Goal: Transaction & Acquisition: Purchase product/service

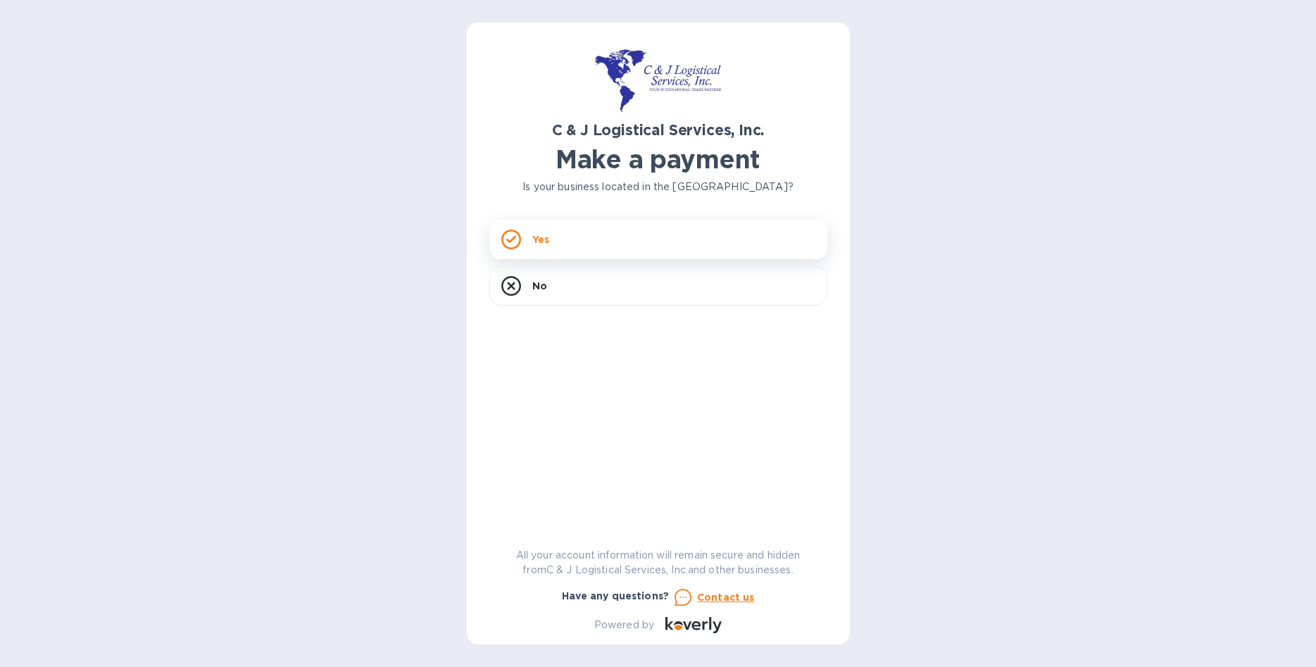
click at [582, 232] on div "Yes" at bounding box center [658, 239] width 338 height 39
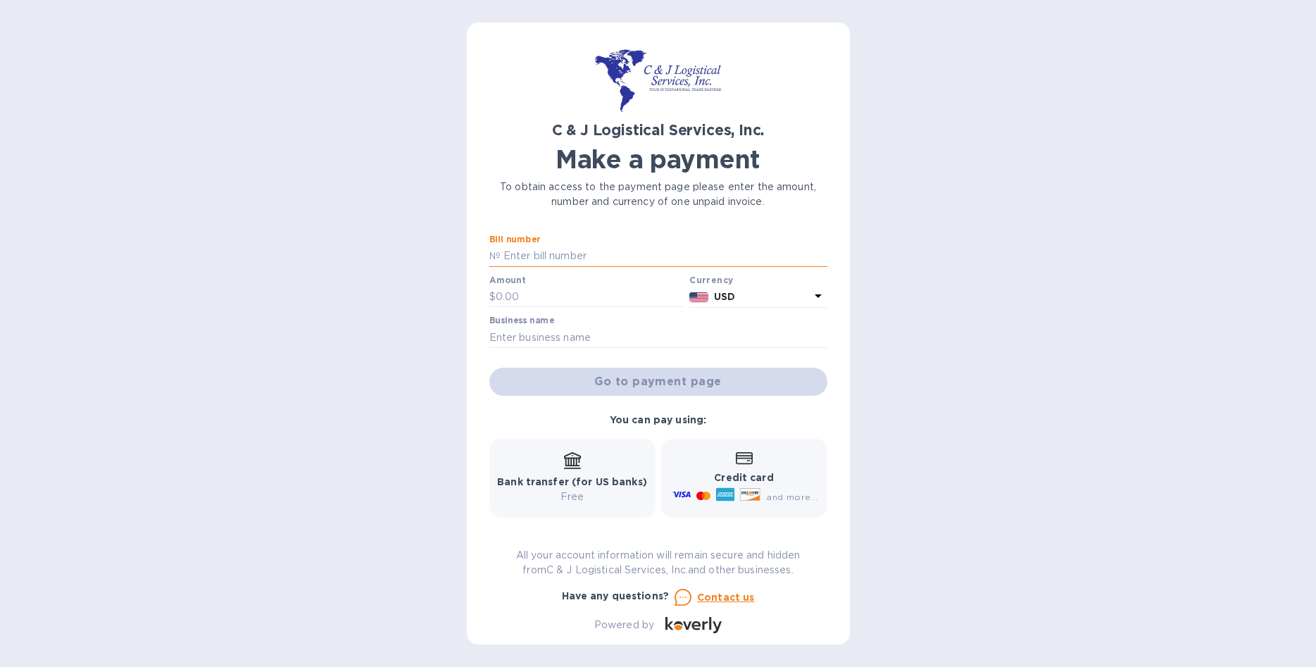
click at [618, 251] on input "text" at bounding box center [664, 256] width 327 height 21
type input "12500401"
click at [526, 296] on input "text" at bounding box center [590, 297] width 189 height 21
type input "180.00"
click at [543, 328] on input "text" at bounding box center [658, 337] width 338 height 21
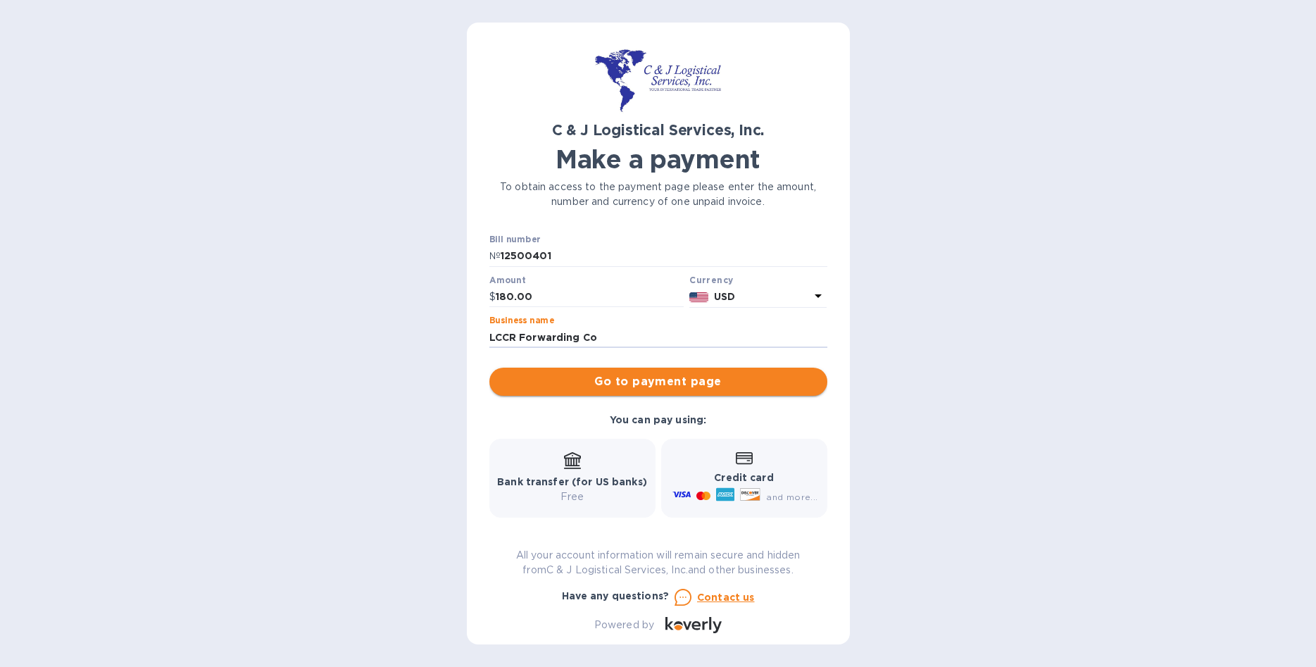
type input "LCCR Forwarding Co"
click at [699, 387] on span "Go to payment page" at bounding box center [658, 381] width 315 height 17
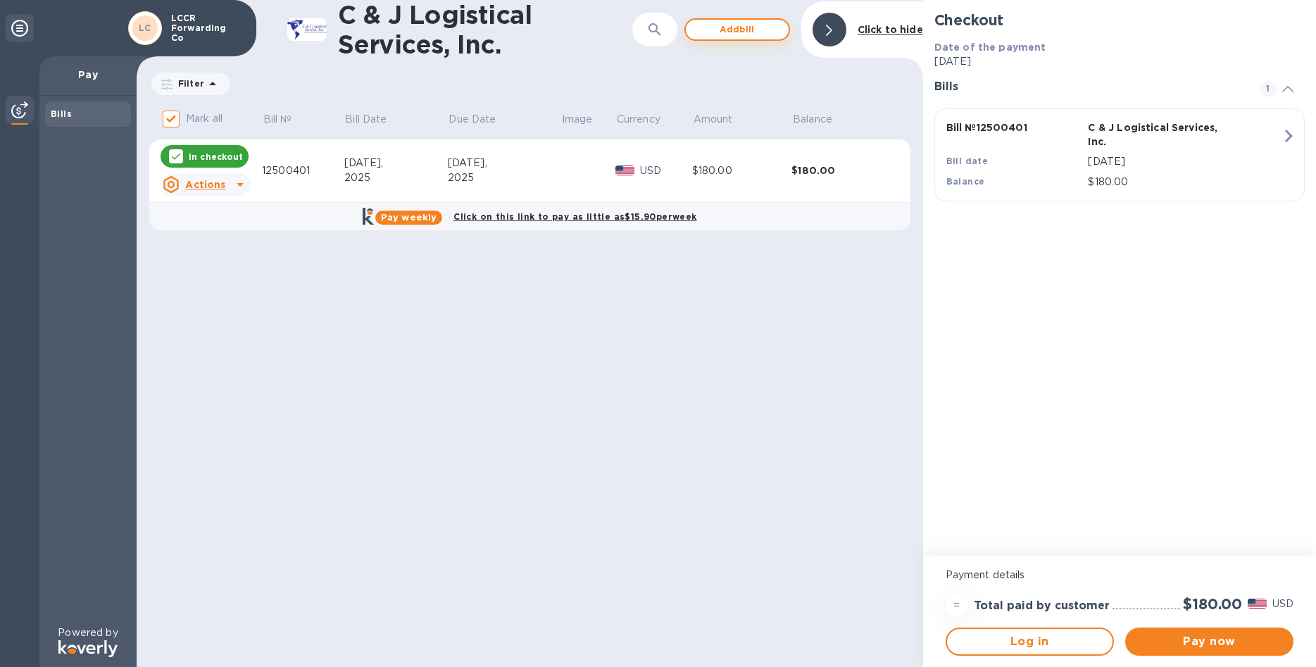
click at [739, 31] on span "Add bill" at bounding box center [737, 29] width 80 height 17
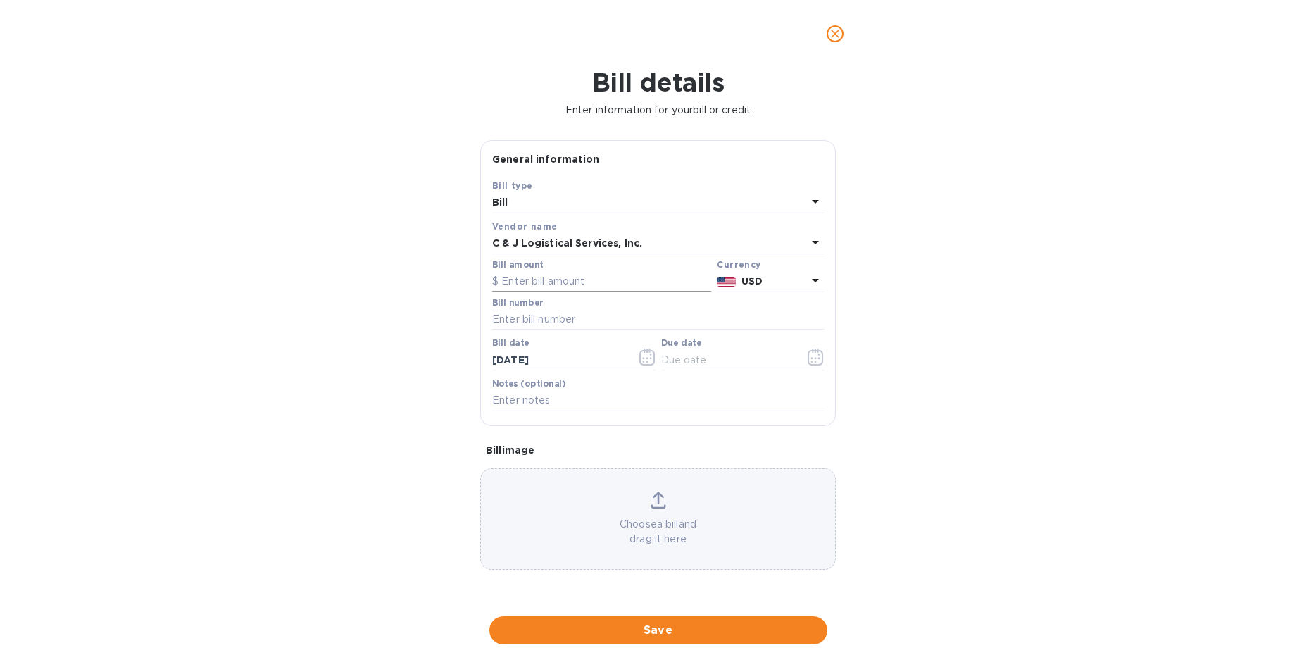
click at [588, 277] on input "text" at bounding box center [601, 281] width 219 height 21
type input "180.00"
click at [582, 315] on input "text" at bounding box center [658, 319] width 332 height 21
type input "125005201"
click at [816, 354] on icon "button" at bounding box center [816, 357] width 16 height 17
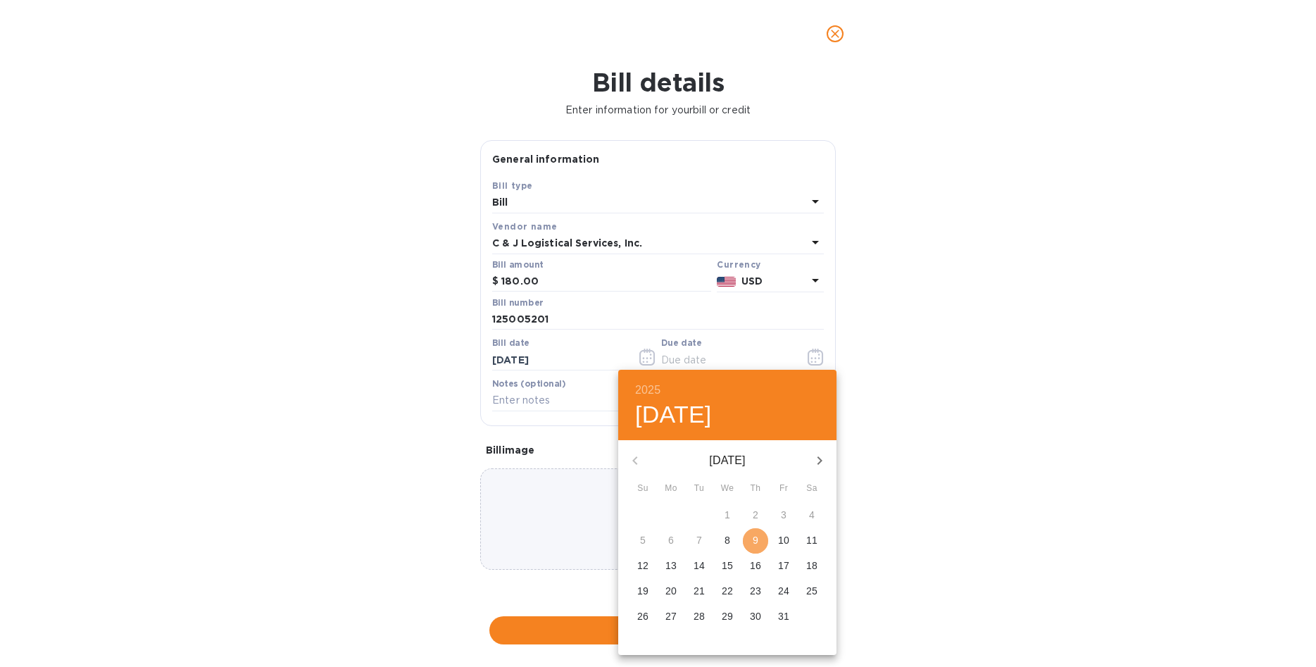
click at [754, 541] on p "9" at bounding box center [756, 540] width 6 height 14
type input "[DATE]"
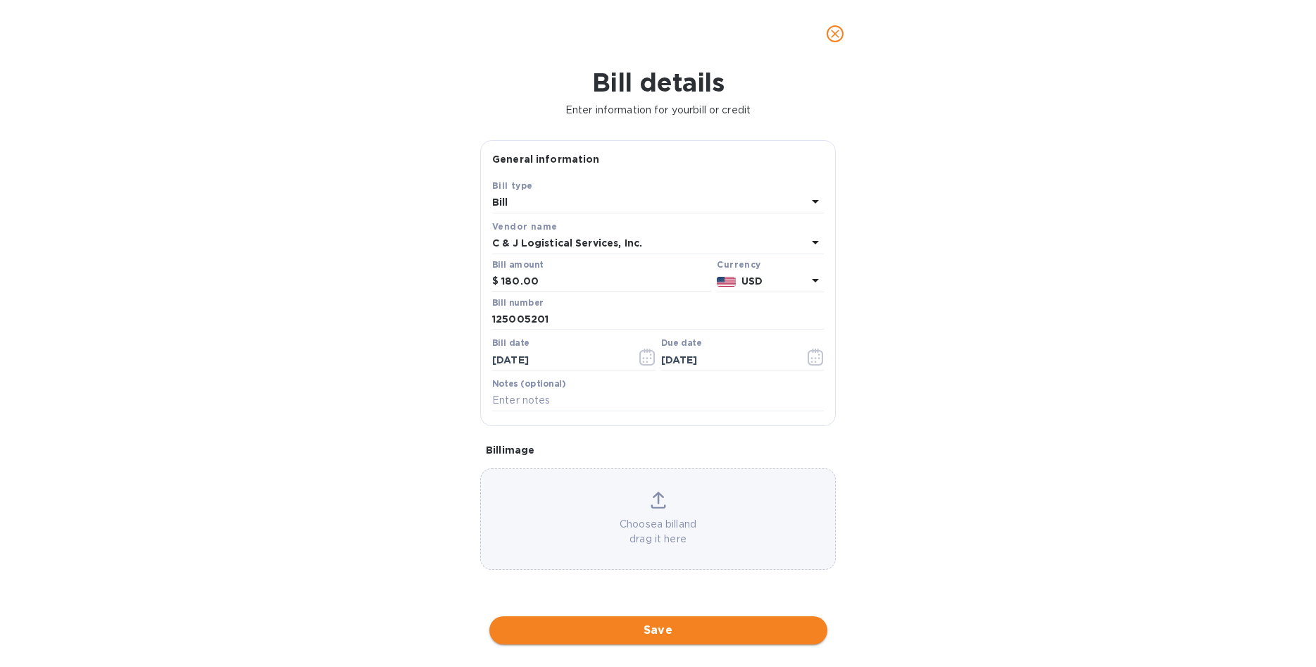
click at [670, 630] on span "Save" at bounding box center [658, 630] width 315 height 17
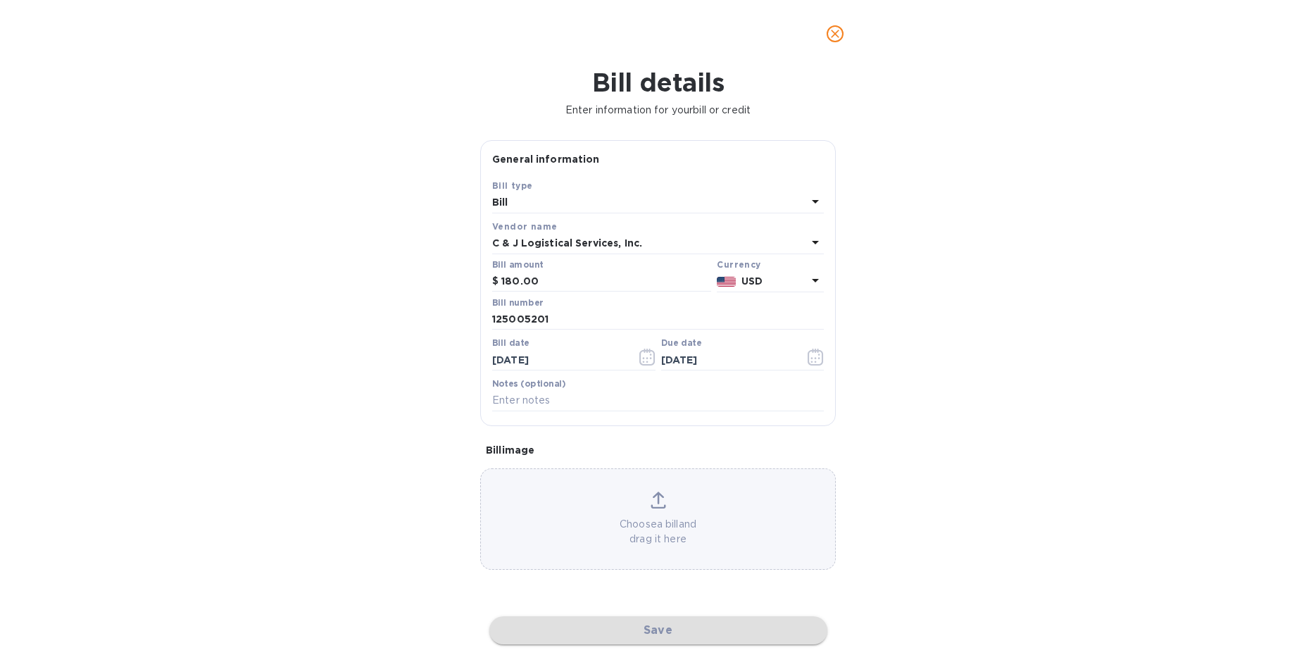
checkbox input "false"
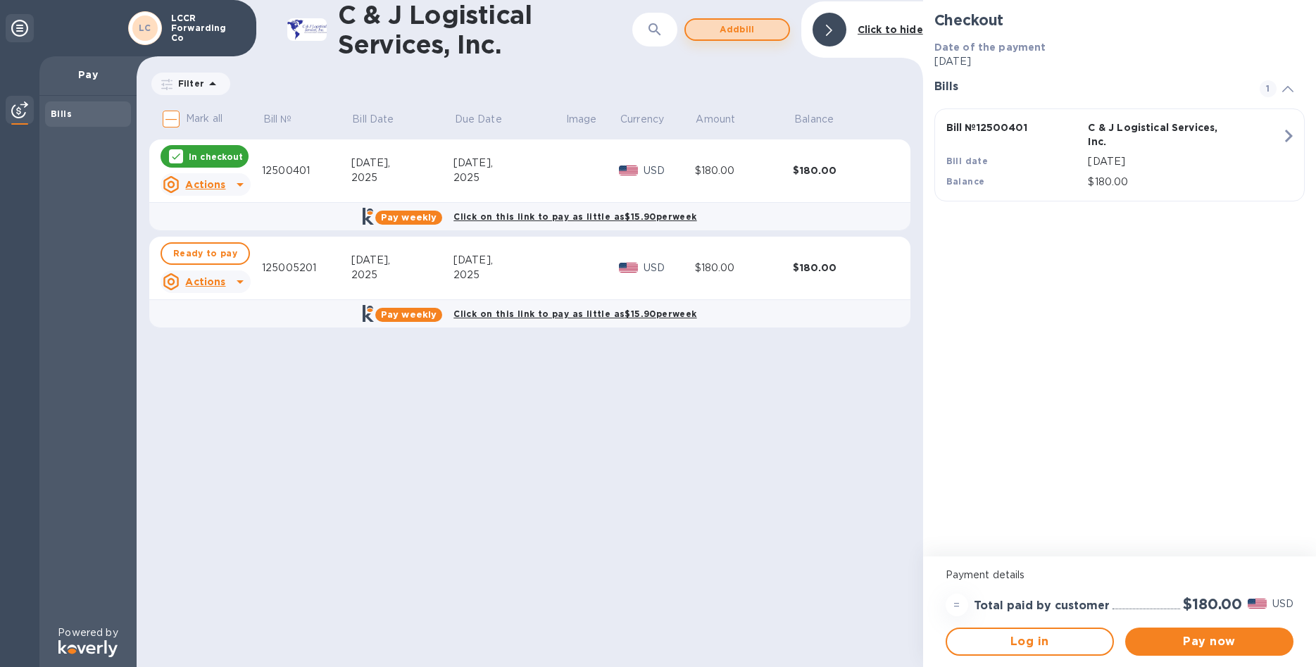
click at [738, 29] on span "Add bill" at bounding box center [737, 29] width 80 height 17
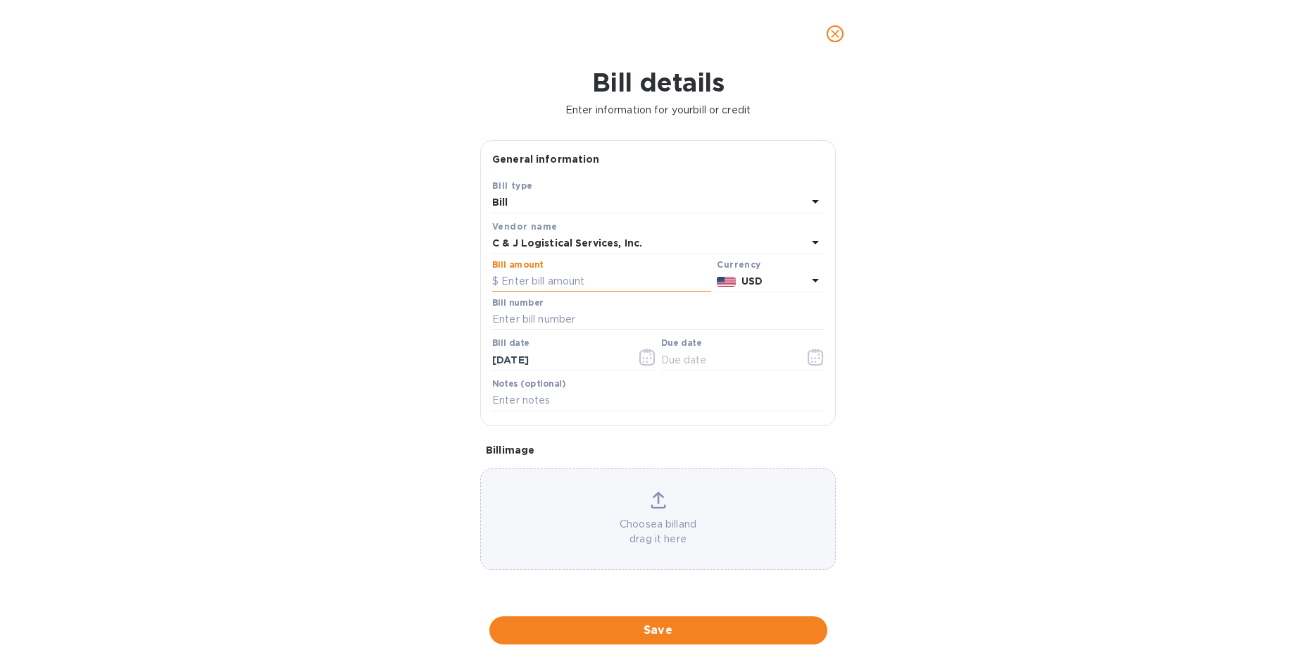
click at [571, 280] on input "text" at bounding box center [601, 281] width 219 height 21
type input "180.00"
click at [568, 315] on input "text" at bounding box center [658, 319] width 332 height 21
type input "125002301"
click at [810, 354] on icon "button" at bounding box center [816, 357] width 16 height 17
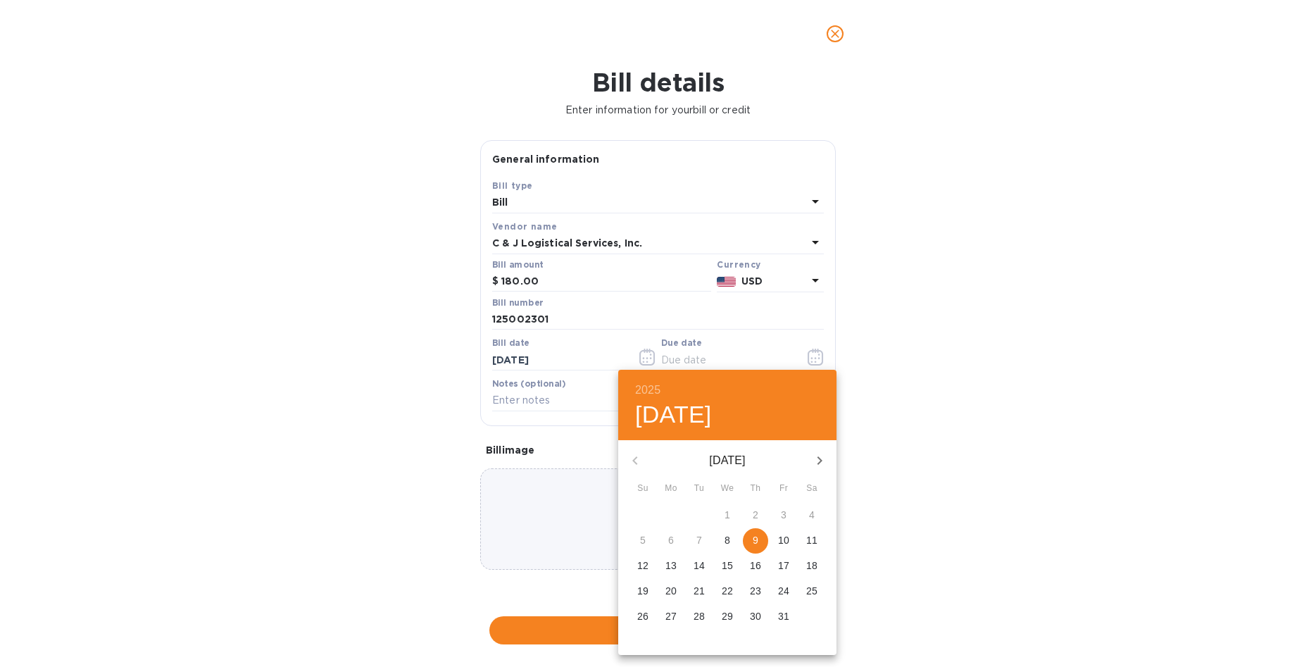
click at [755, 542] on p "9" at bounding box center [756, 540] width 6 height 14
type input "[DATE]"
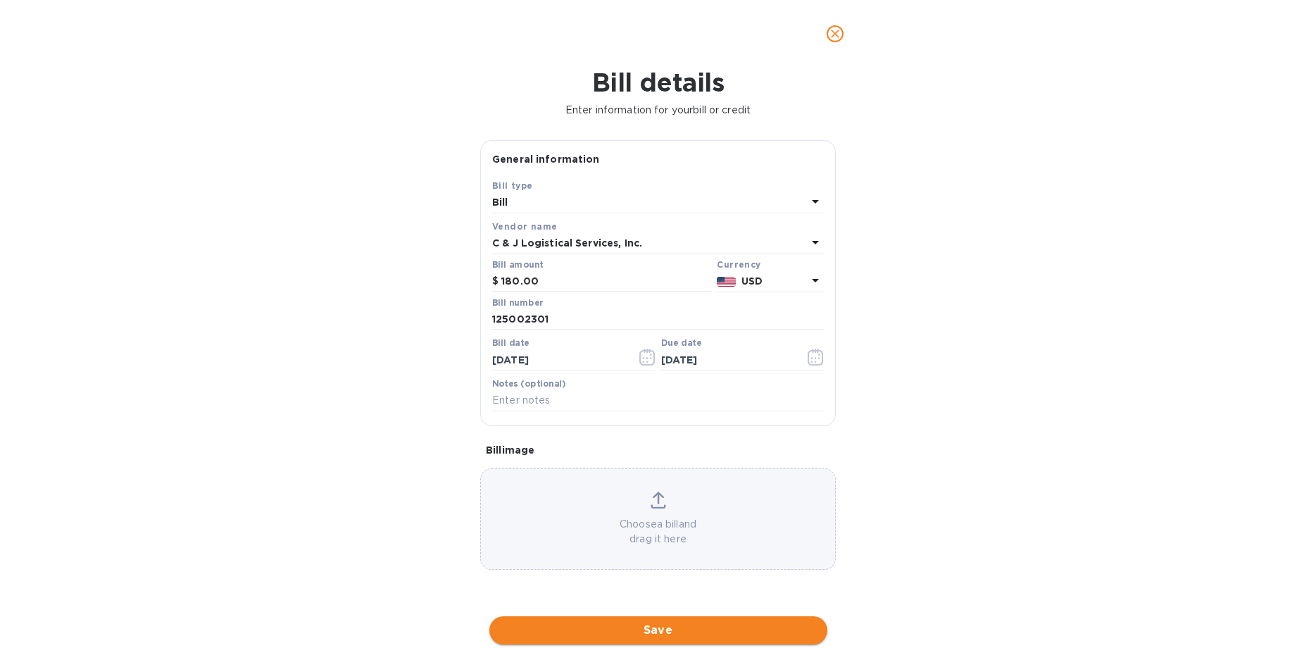
click at [664, 634] on span "Save" at bounding box center [658, 630] width 315 height 17
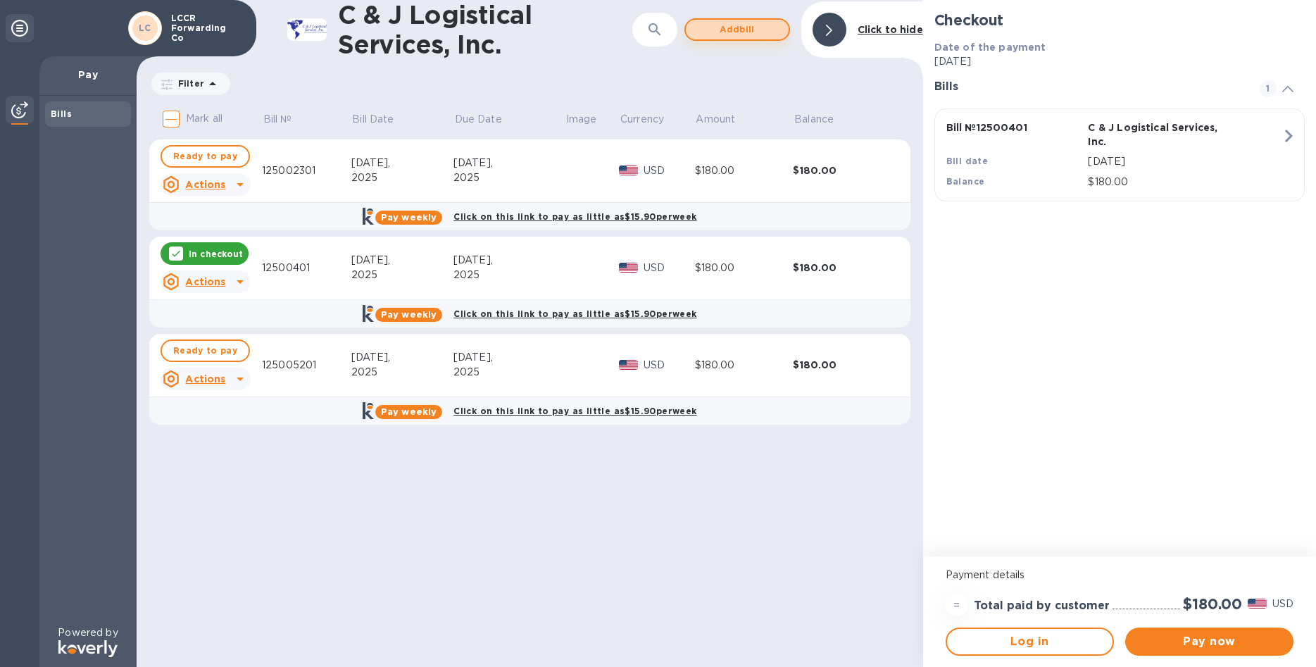
click at [739, 28] on span "Add bill" at bounding box center [737, 29] width 80 height 17
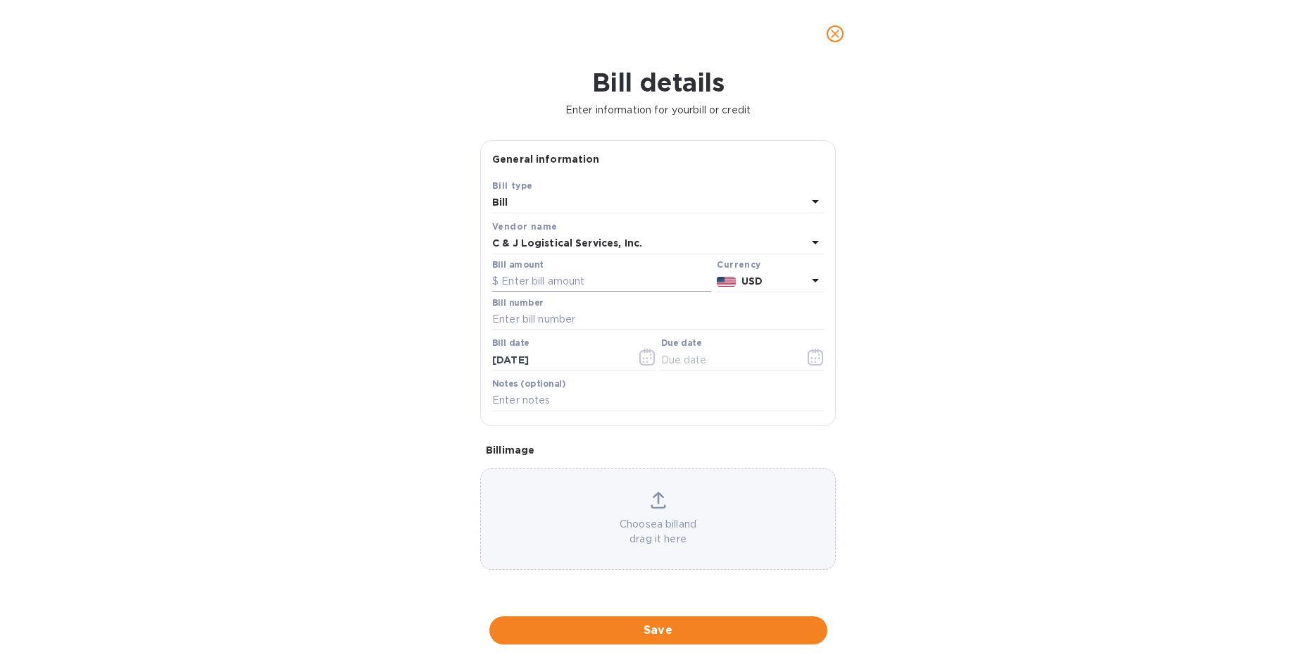
click at [535, 286] on input "text" at bounding box center [601, 281] width 219 height 21
type input "180.00"
click at [599, 320] on input "text" at bounding box center [658, 319] width 332 height 21
type input "125002601"
click at [696, 358] on input "text" at bounding box center [727, 359] width 133 height 21
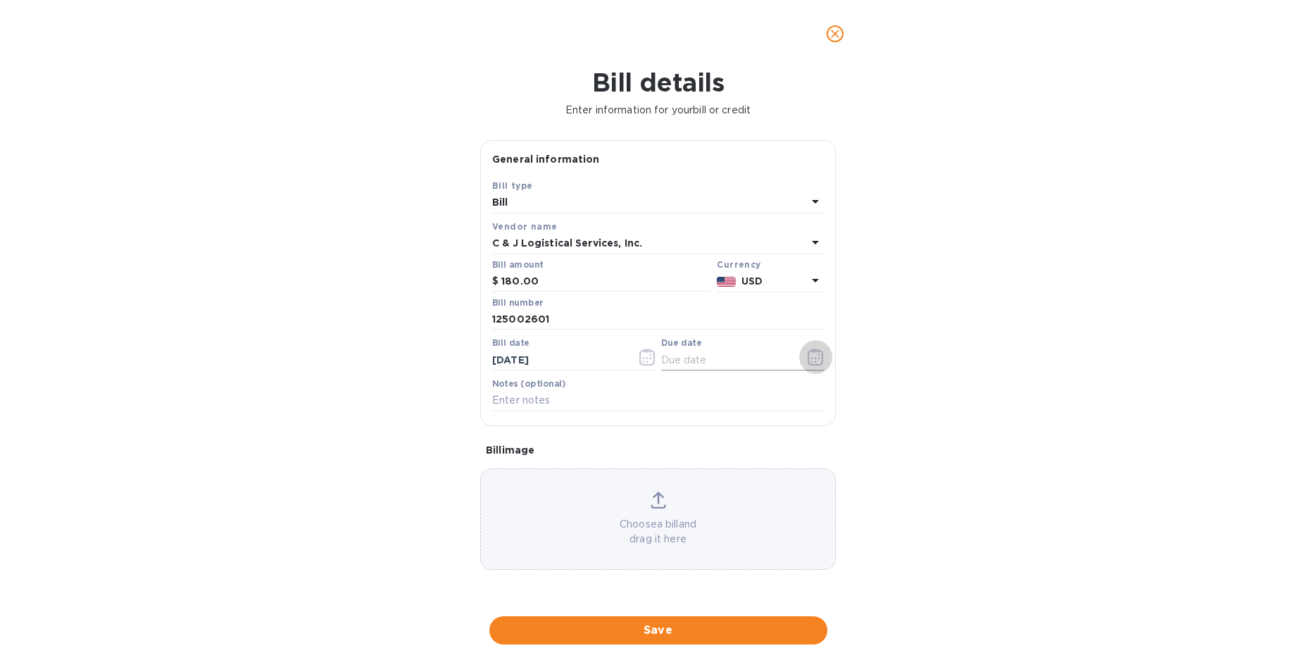
click at [816, 357] on icon "button" at bounding box center [816, 358] width 2 height 2
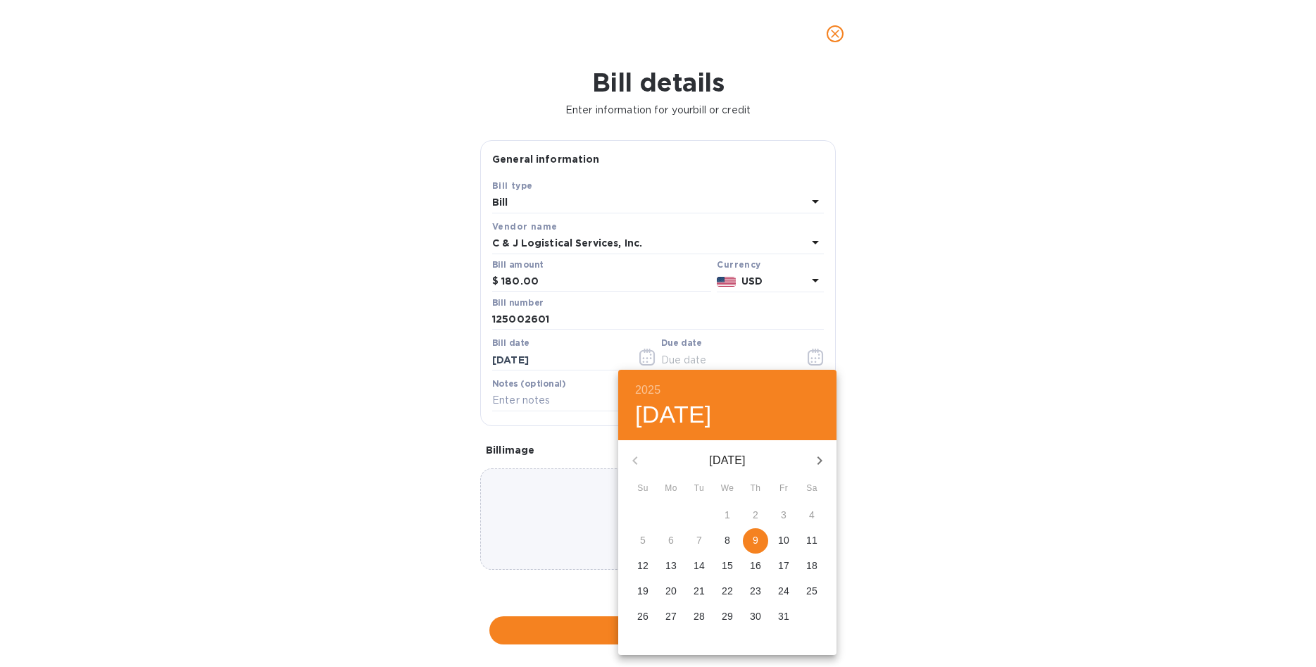
click at [759, 541] on span "9" at bounding box center [755, 540] width 25 height 14
type input "[DATE]"
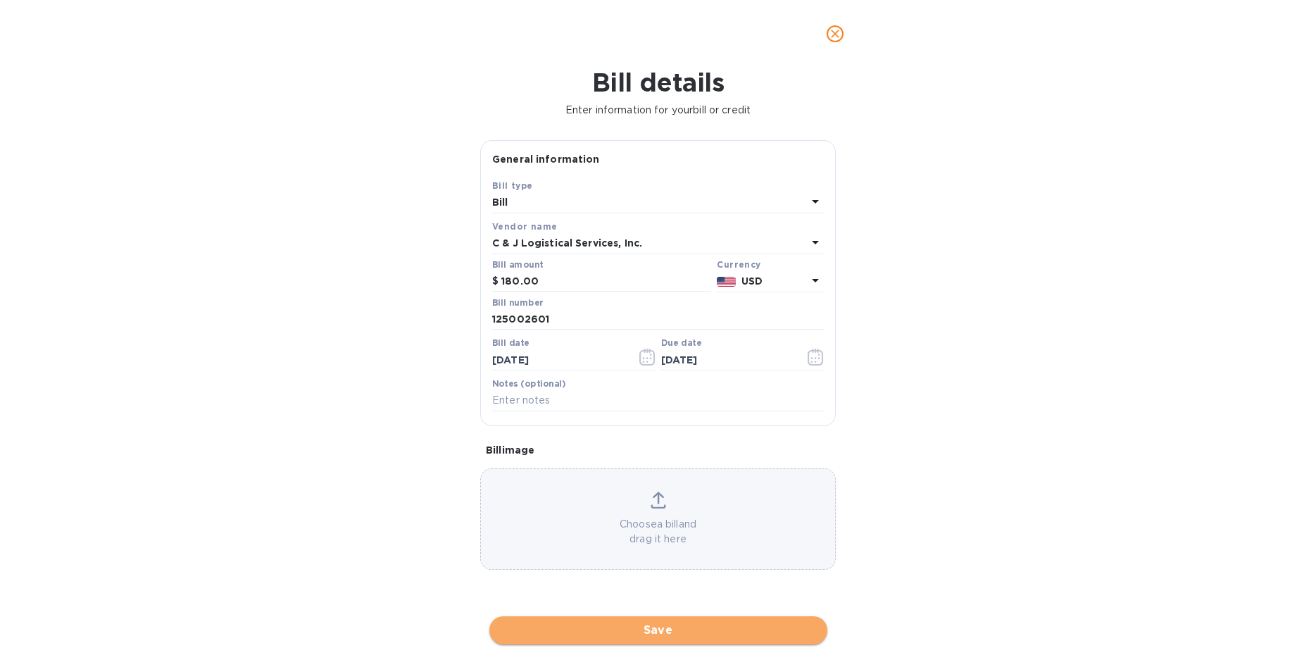
click at [687, 633] on span "Save" at bounding box center [658, 630] width 315 height 17
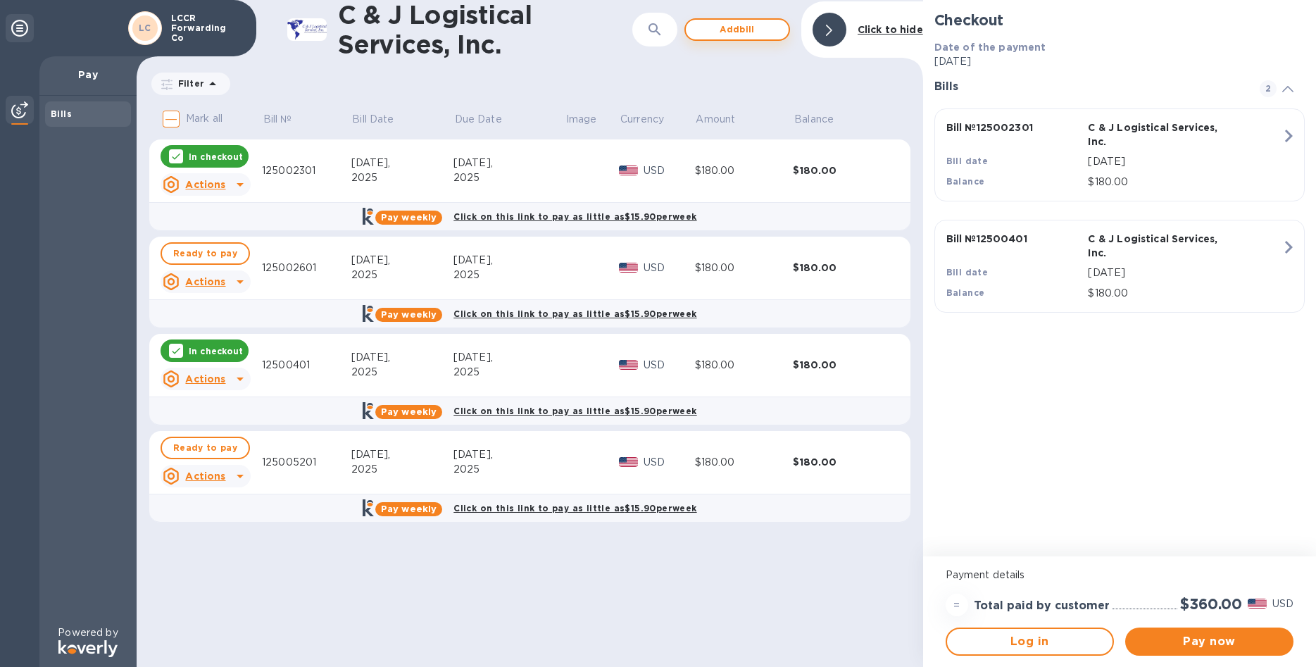
click at [748, 32] on span "Add bill" at bounding box center [737, 29] width 80 height 17
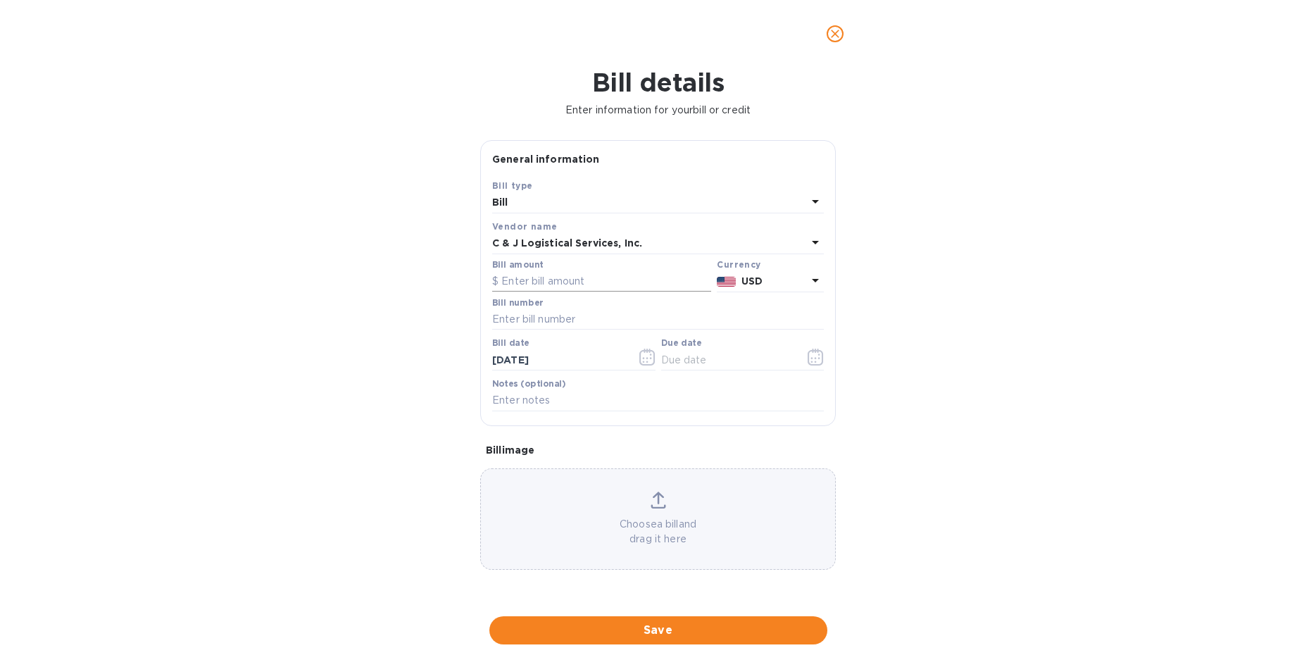
click at [571, 282] on input "text" at bounding box center [601, 281] width 219 height 21
type input "180.00"
click at [561, 317] on input "text" at bounding box center [658, 319] width 332 height 21
type input "125003201"
click at [654, 358] on icon "button" at bounding box center [646, 357] width 15 height 17
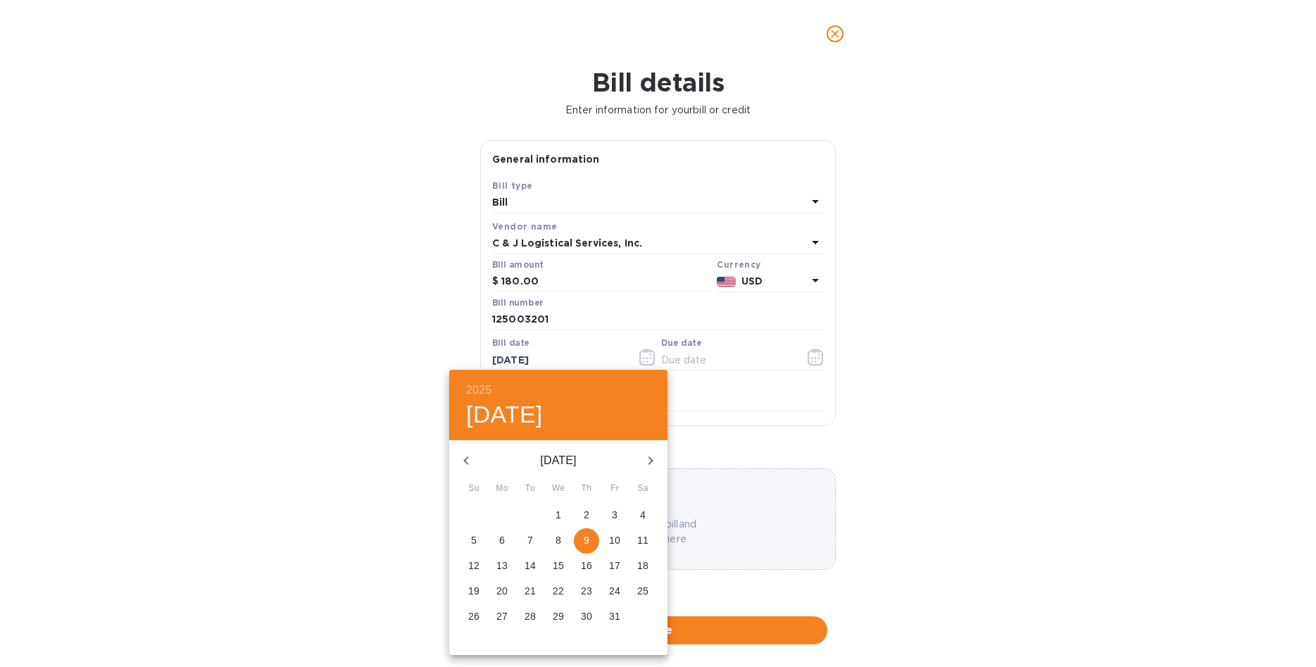
click at [590, 542] on span "9" at bounding box center [586, 540] width 25 height 14
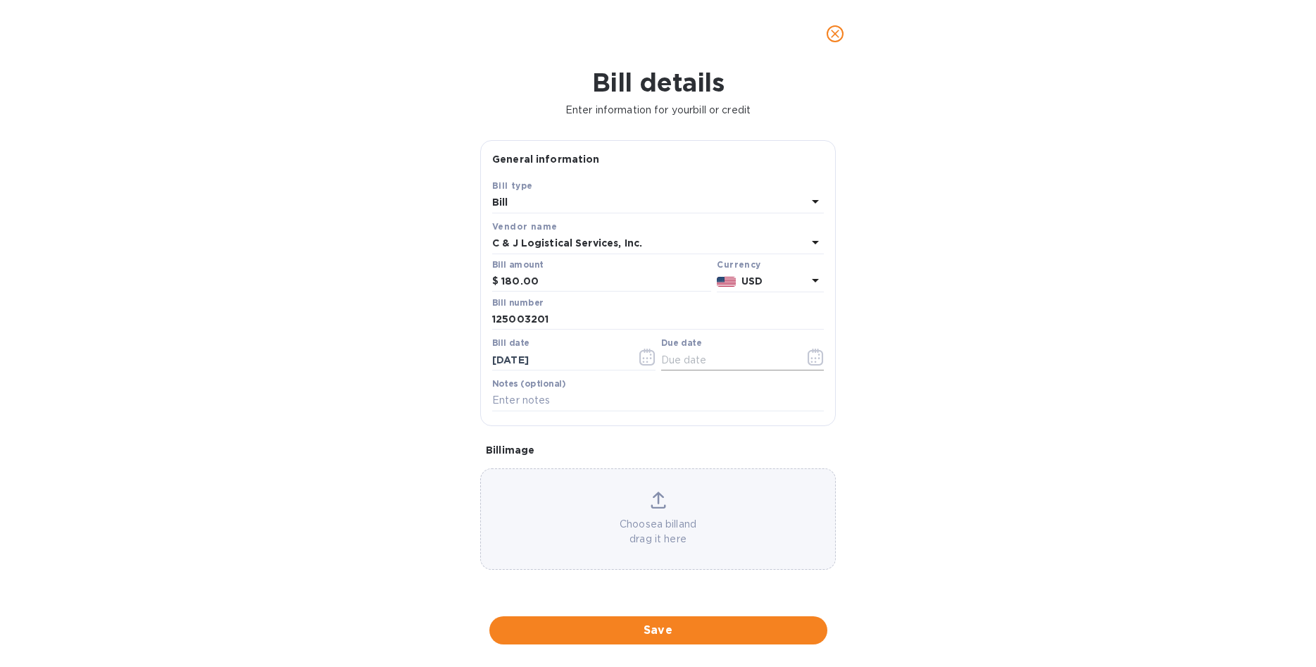
click at [811, 354] on icon "button" at bounding box center [816, 357] width 16 height 17
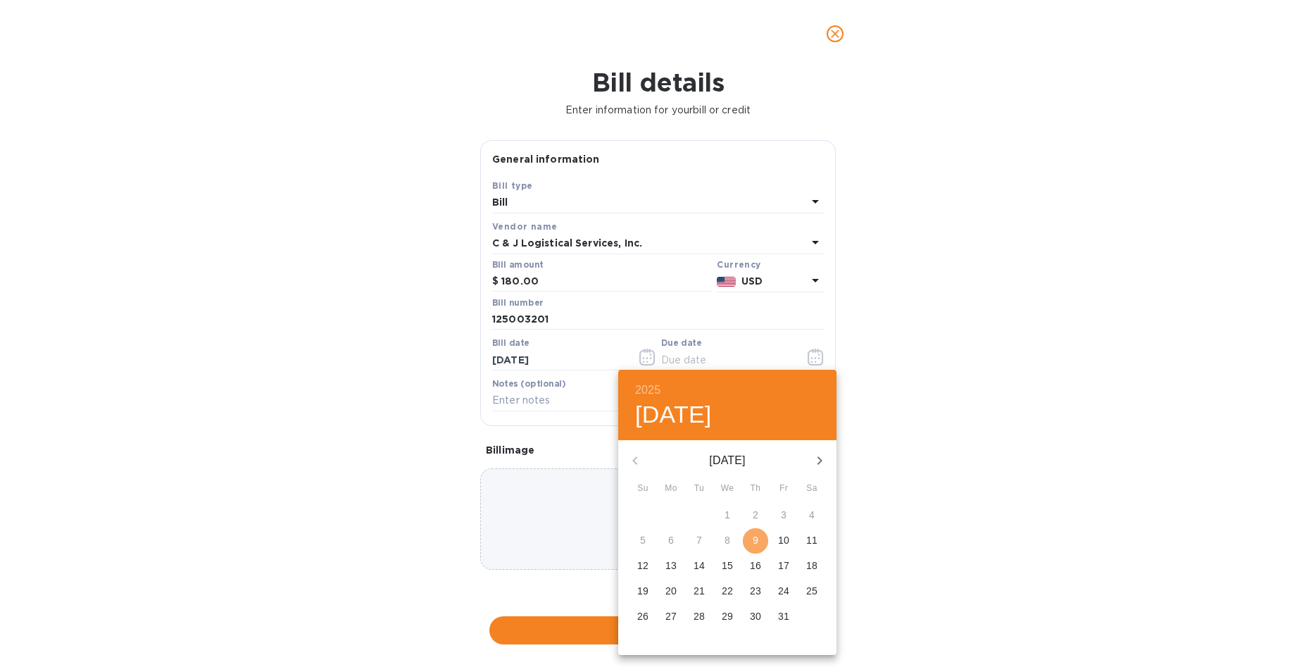
click at [751, 537] on span "9" at bounding box center [755, 540] width 25 height 14
type input "[DATE]"
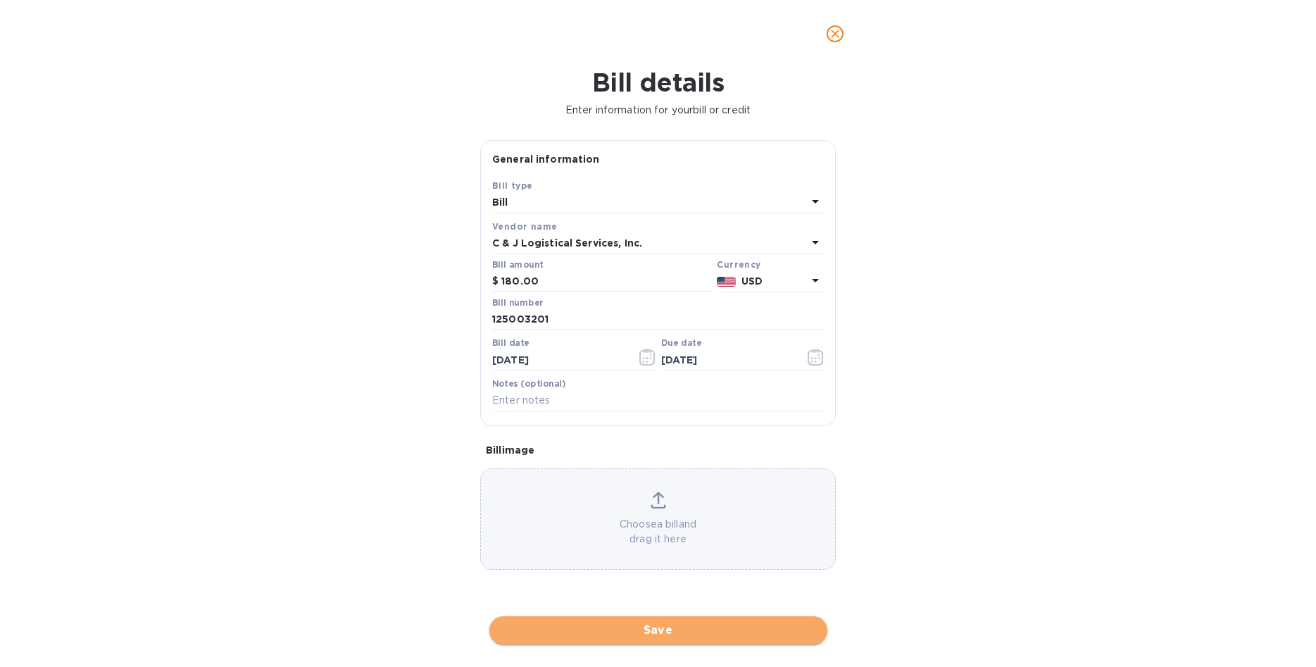
click at [678, 632] on span "Save" at bounding box center [658, 630] width 315 height 17
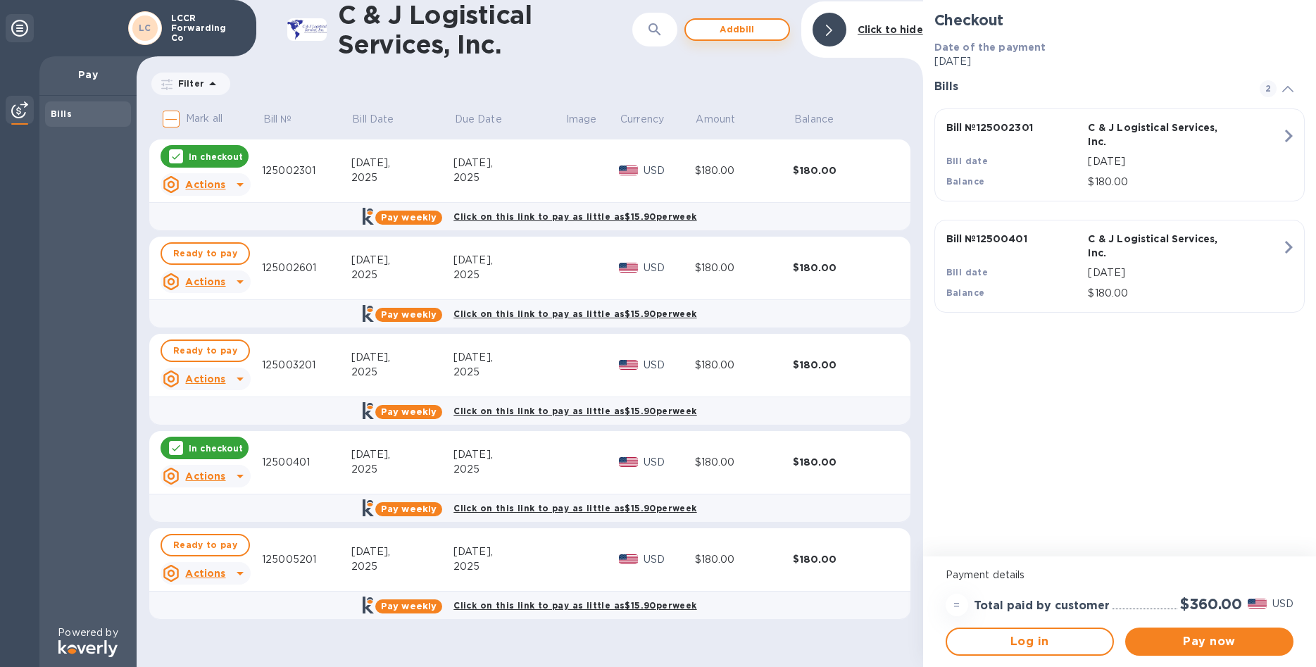
click at [750, 29] on span "Add bill" at bounding box center [737, 29] width 80 height 17
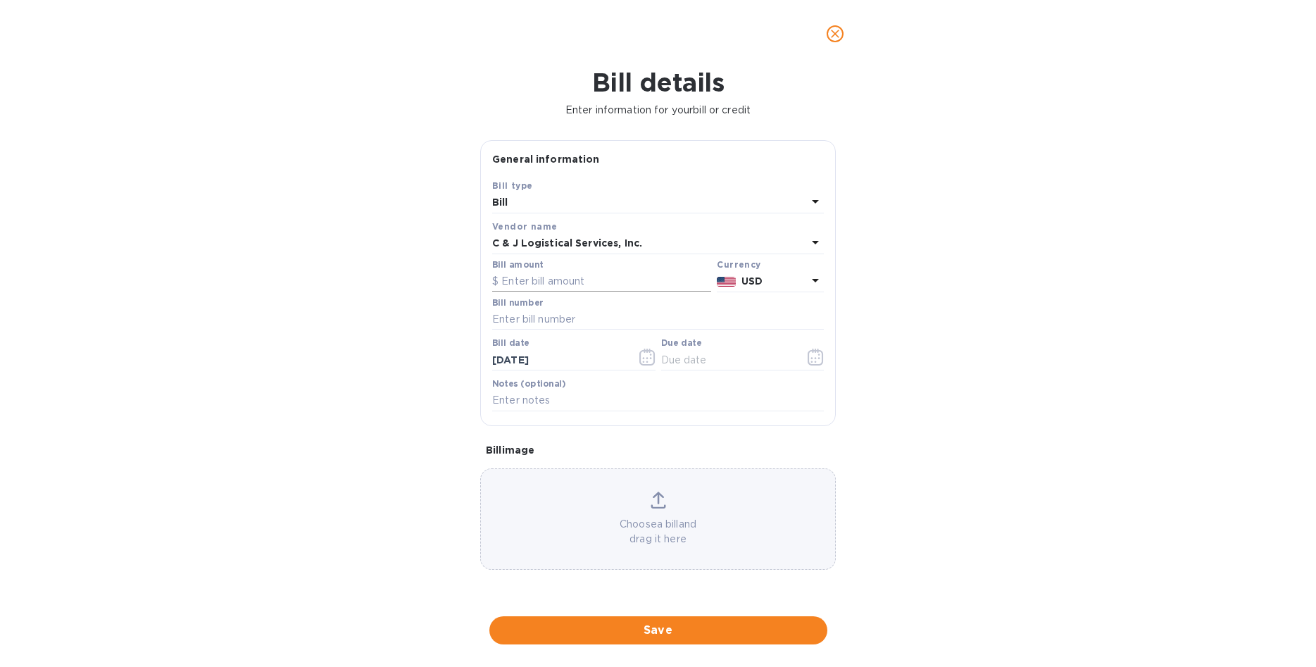
click at [558, 279] on input "text" at bounding box center [601, 281] width 219 height 21
type input "180.00"
click at [554, 320] on input "text" at bounding box center [658, 319] width 332 height 21
type input "125003301"
click at [814, 354] on icon "button" at bounding box center [816, 357] width 16 height 17
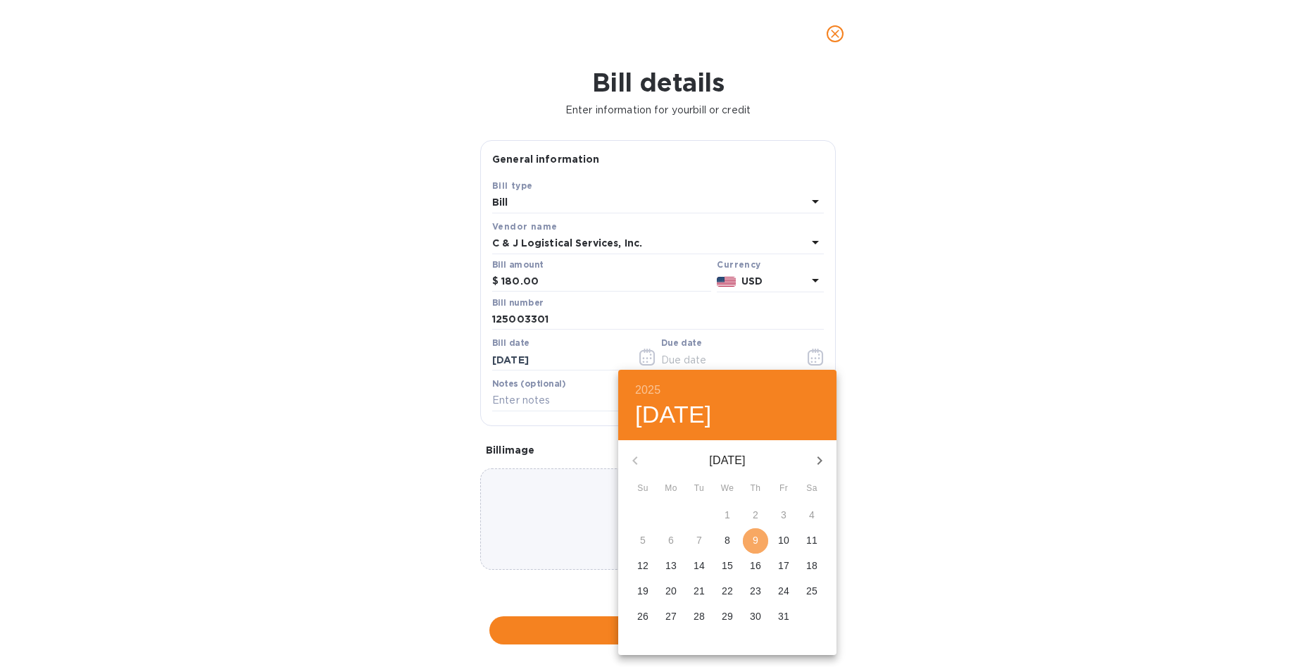
click at [757, 536] on p "9" at bounding box center [756, 540] width 6 height 14
type input "[DATE]"
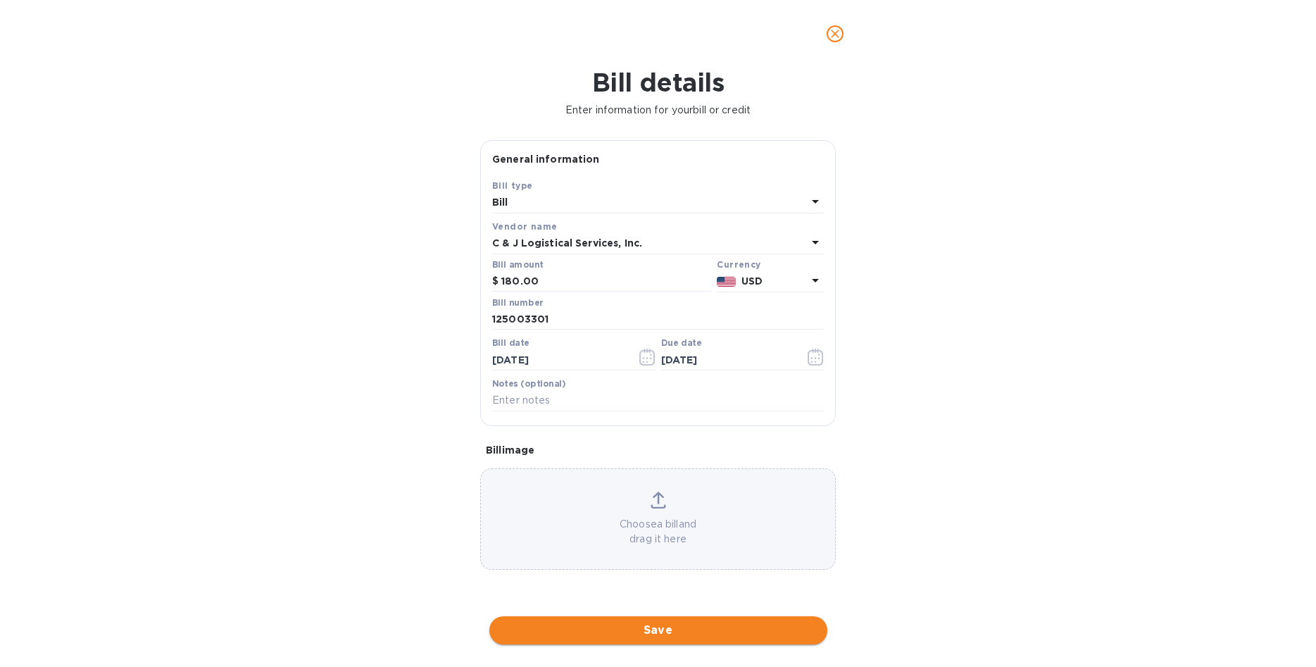
click at [685, 633] on span "Save" at bounding box center [658, 630] width 315 height 17
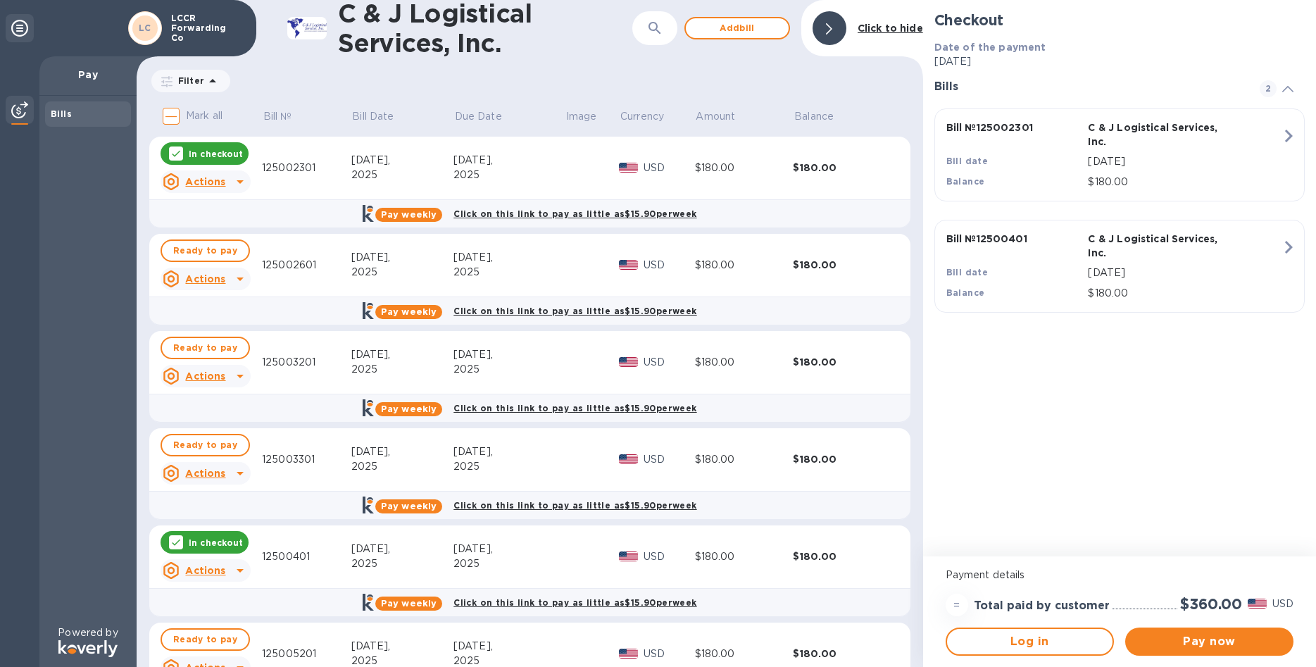
scroll to position [65, 0]
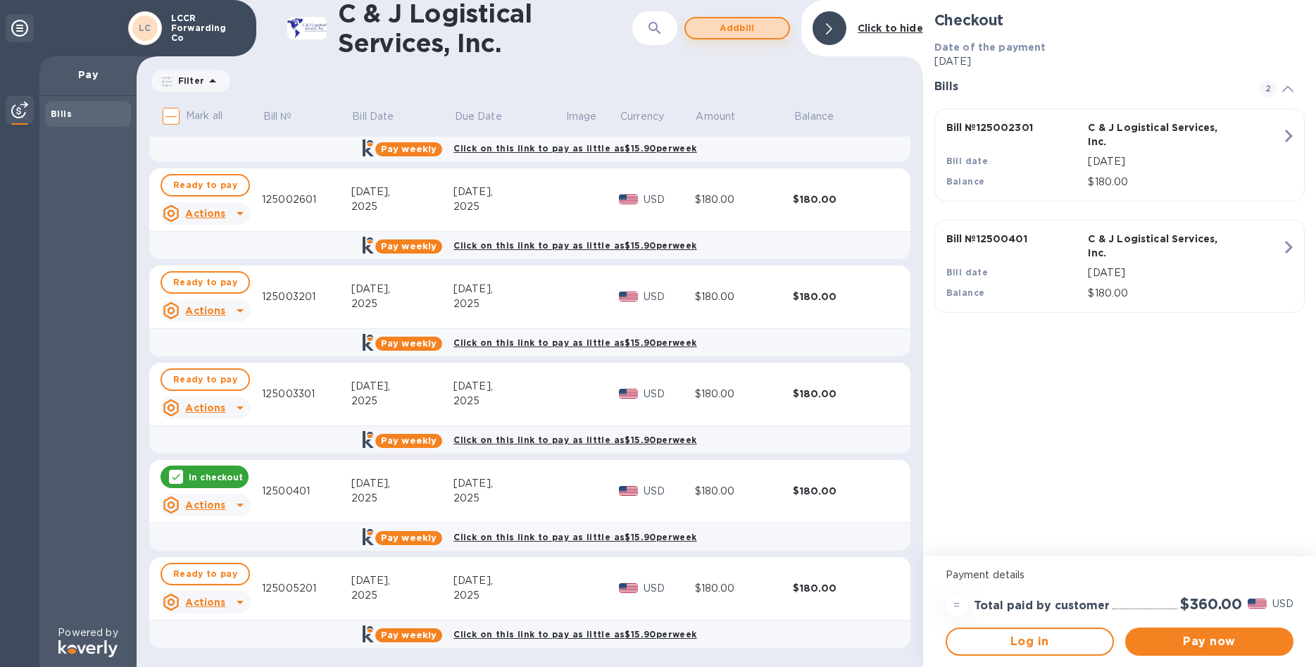
click at [737, 31] on span "Add bill" at bounding box center [737, 28] width 80 height 17
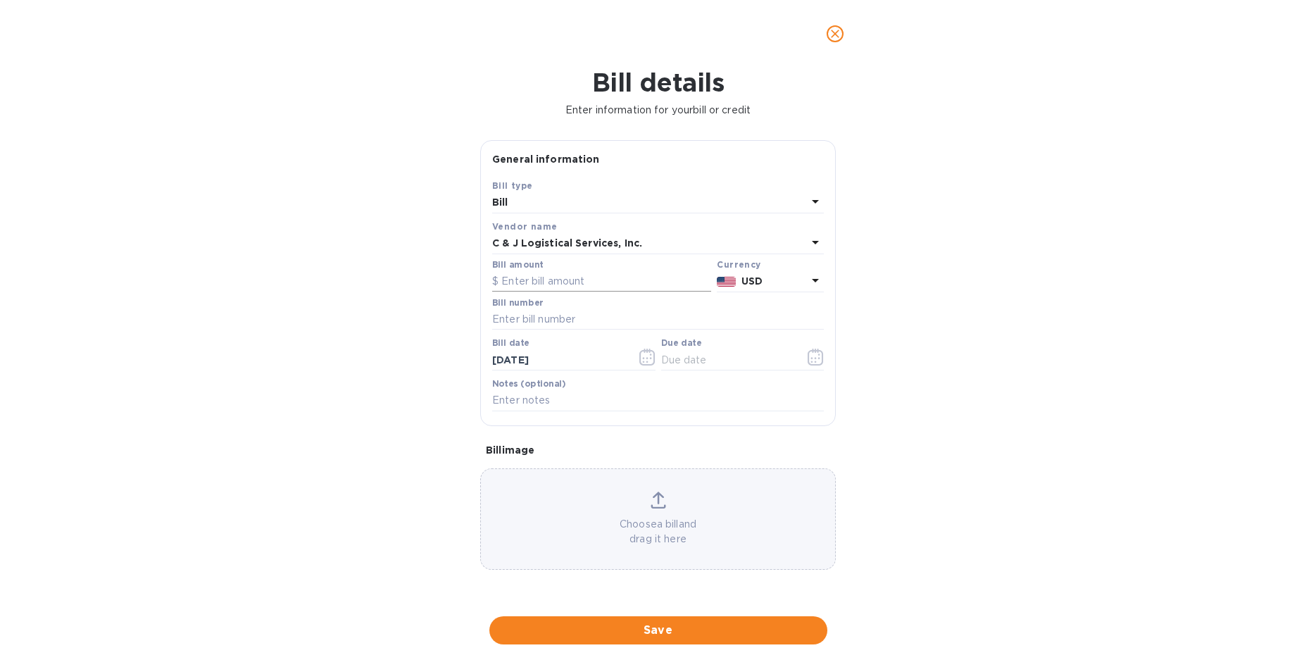
click at [584, 274] on input "text" at bounding box center [601, 281] width 219 height 21
type input "180.00"
click at [556, 315] on input "text" at bounding box center [658, 319] width 332 height 21
type input "125005001"
click at [646, 354] on icon "button" at bounding box center [647, 357] width 16 height 17
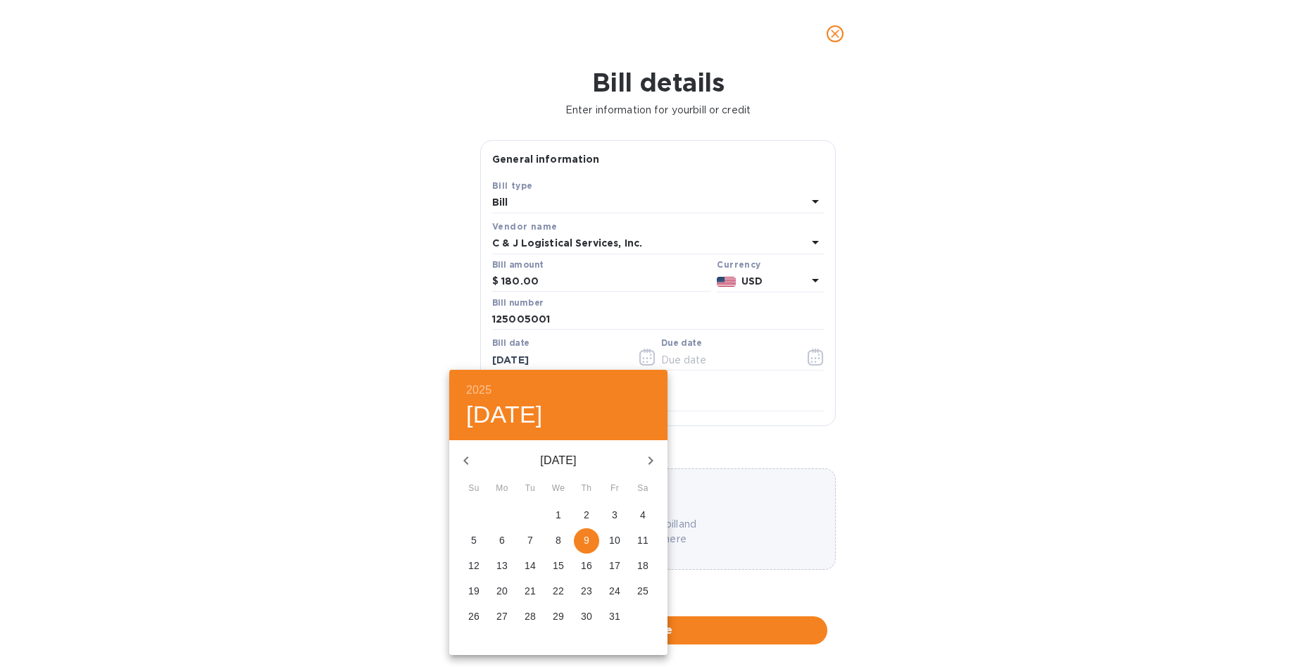
click at [465, 461] on icon "button" at bounding box center [466, 460] width 17 height 17
click at [465, 457] on icon "button" at bounding box center [466, 460] width 17 height 17
click at [503, 613] on p "28" at bounding box center [501, 616] width 11 height 14
type input "[DATE]"
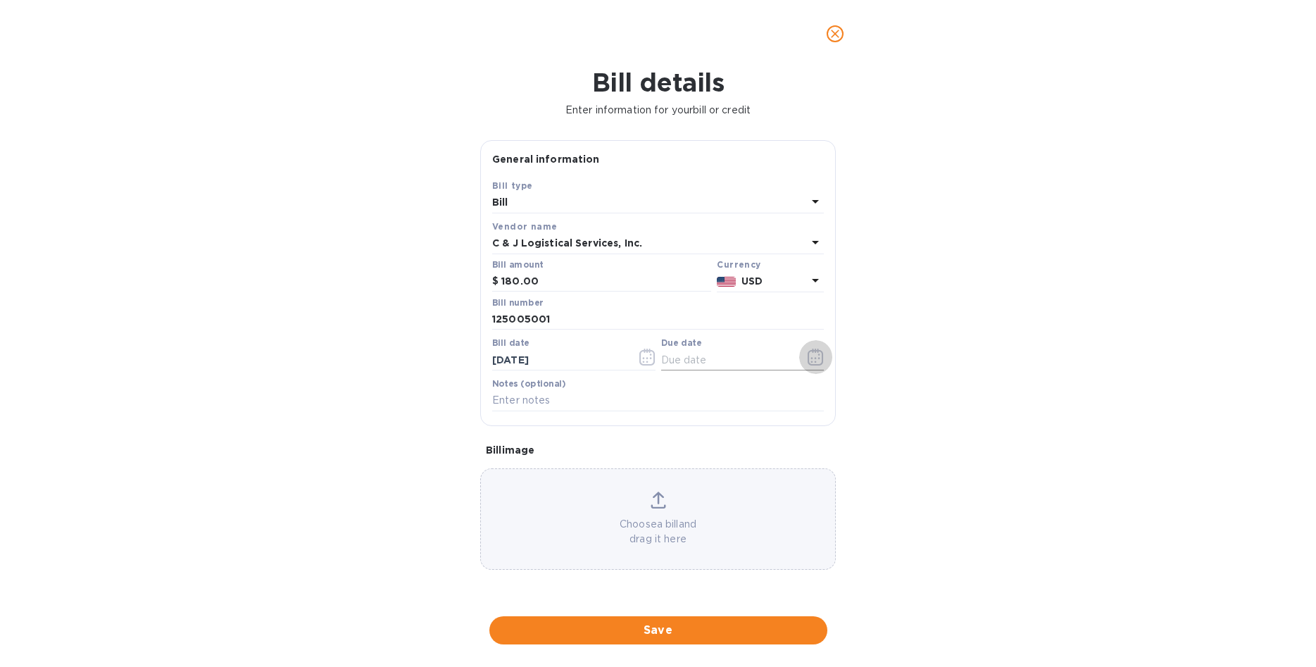
click at [811, 357] on icon "button" at bounding box center [816, 357] width 16 height 17
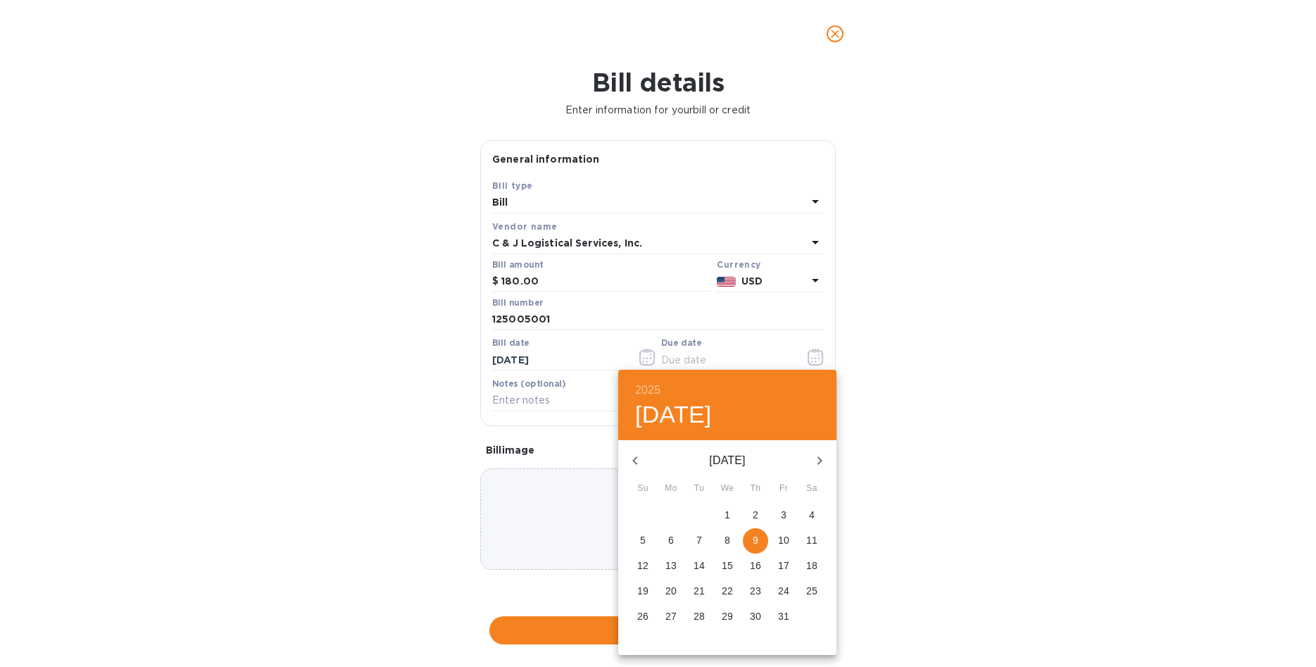
click at [756, 538] on p "9" at bounding box center [756, 540] width 6 height 14
type input "[DATE]"
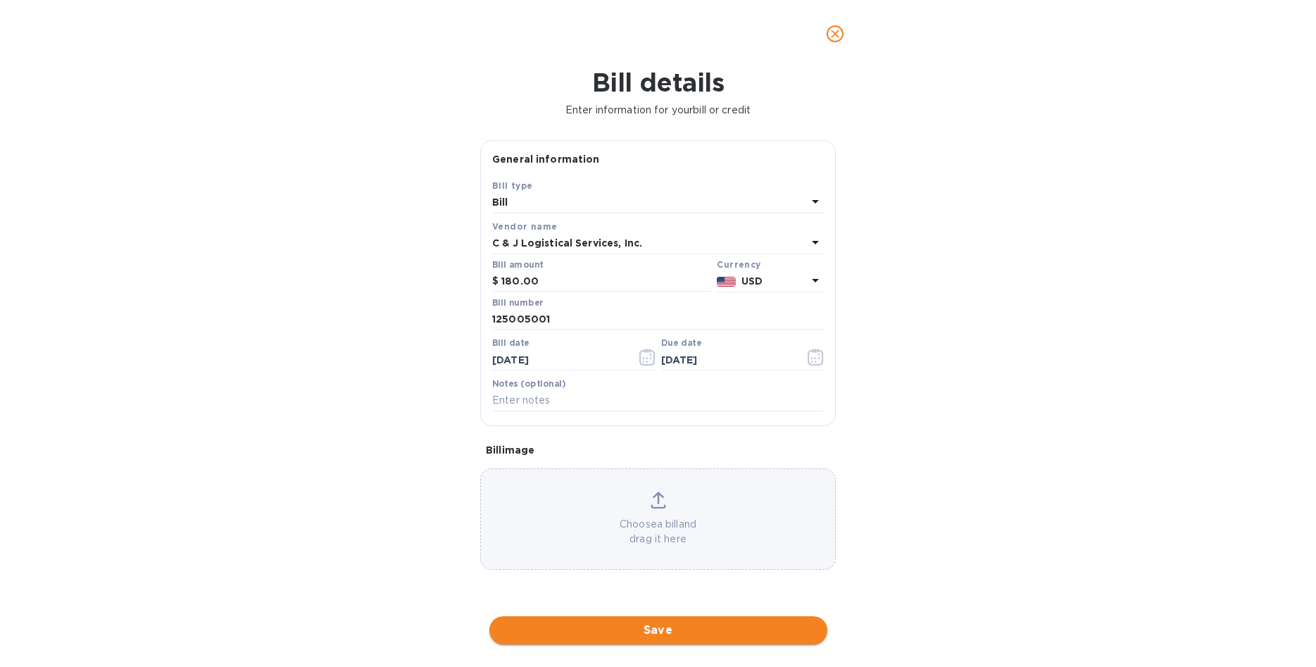
click at [675, 631] on span "Save" at bounding box center [658, 630] width 315 height 17
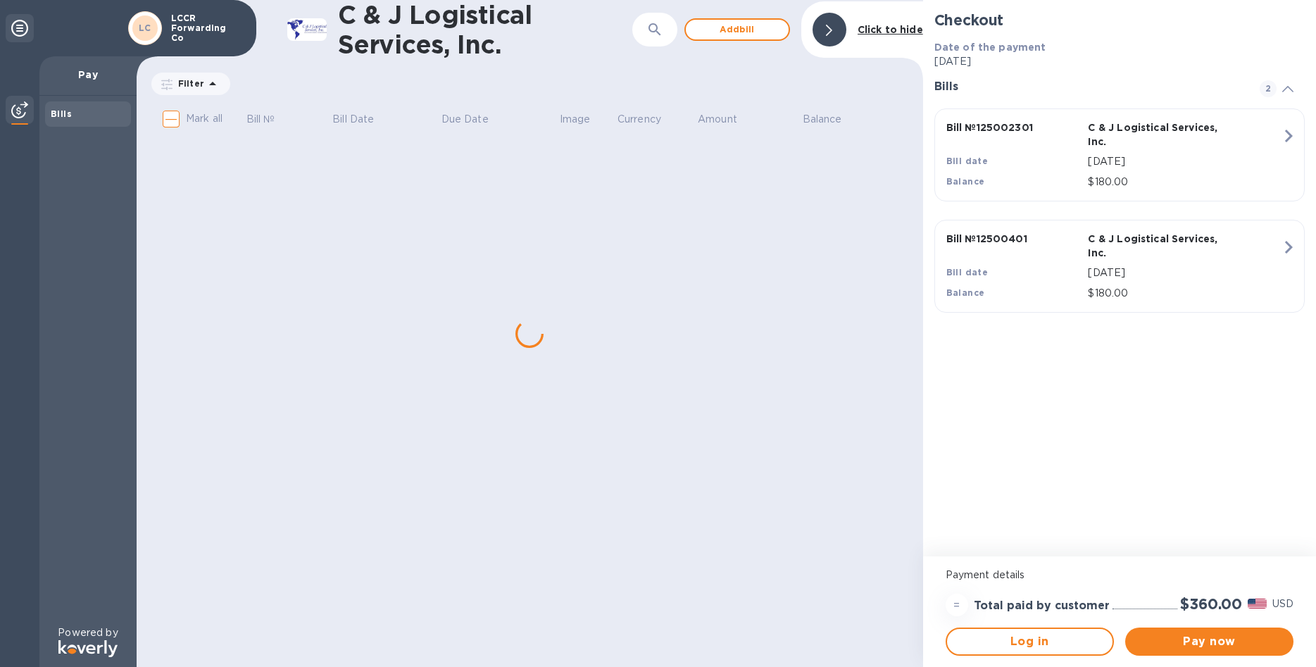
scroll to position [0, 0]
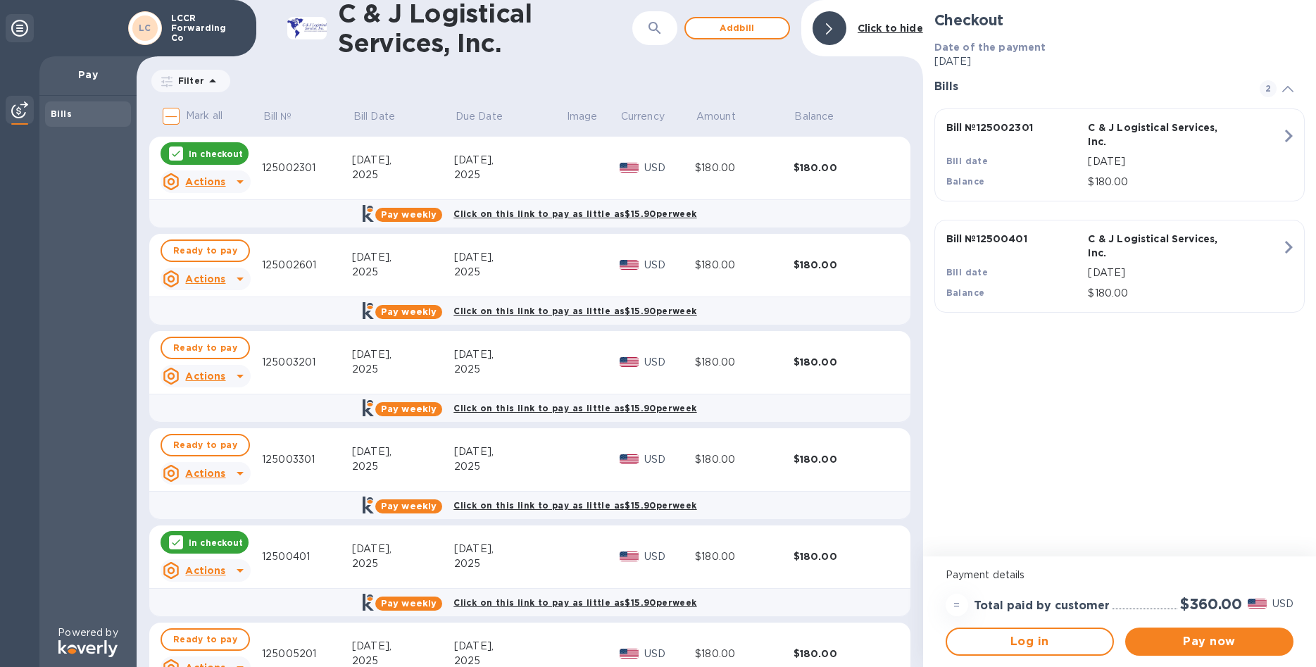
click at [405, 174] on div "2025" at bounding box center [403, 175] width 102 height 15
click at [213, 184] on u "Actions" at bounding box center [205, 181] width 40 height 11
click at [224, 238] on b "Open bill" at bounding box center [223, 238] width 47 height 11
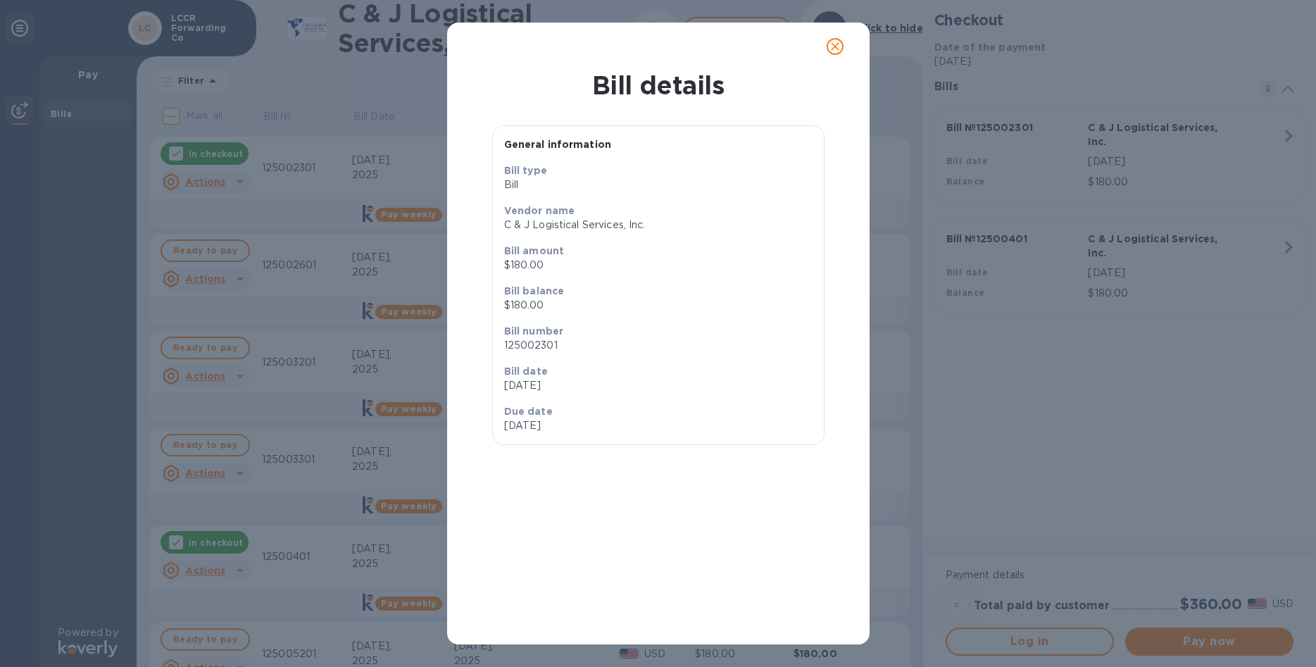
click at [832, 47] on icon "close" at bounding box center [835, 46] width 14 height 14
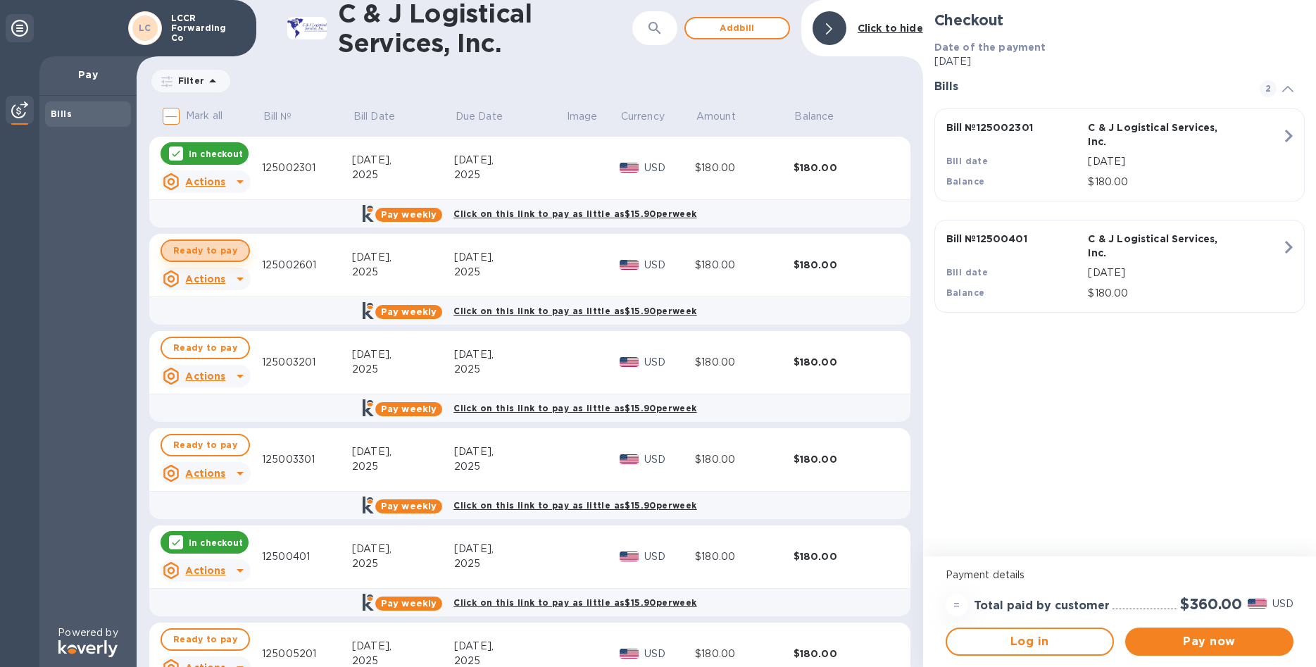
click at [220, 251] on span "Ready to pay" at bounding box center [205, 250] width 64 height 17
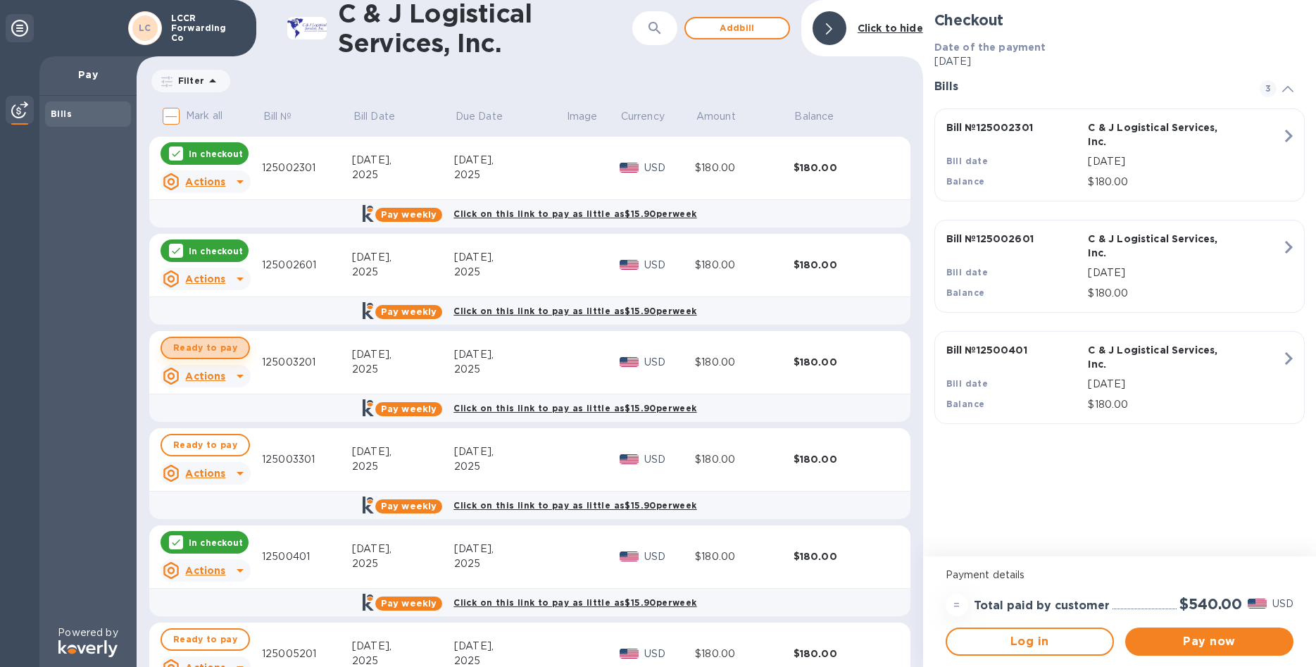
click at [211, 351] on span "Ready to pay" at bounding box center [205, 347] width 64 height 17
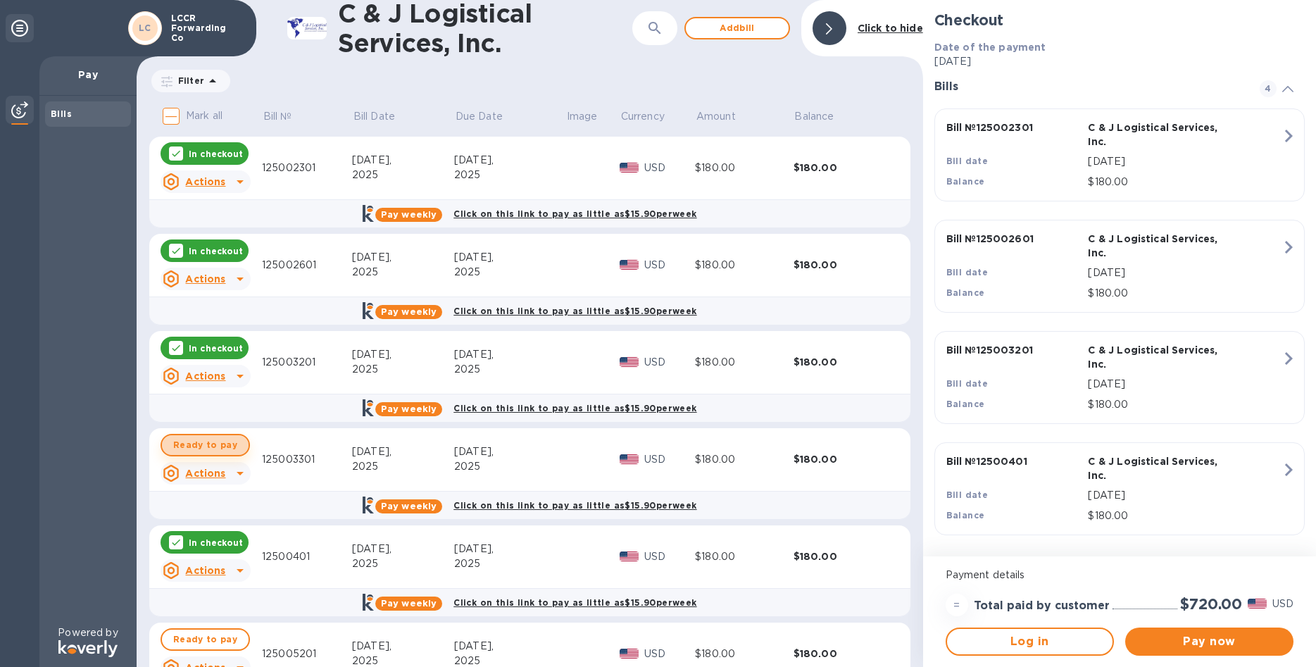
click at [218, 451] on span "Ready to pay" at bounding box center [205, 445] width 64 height 17
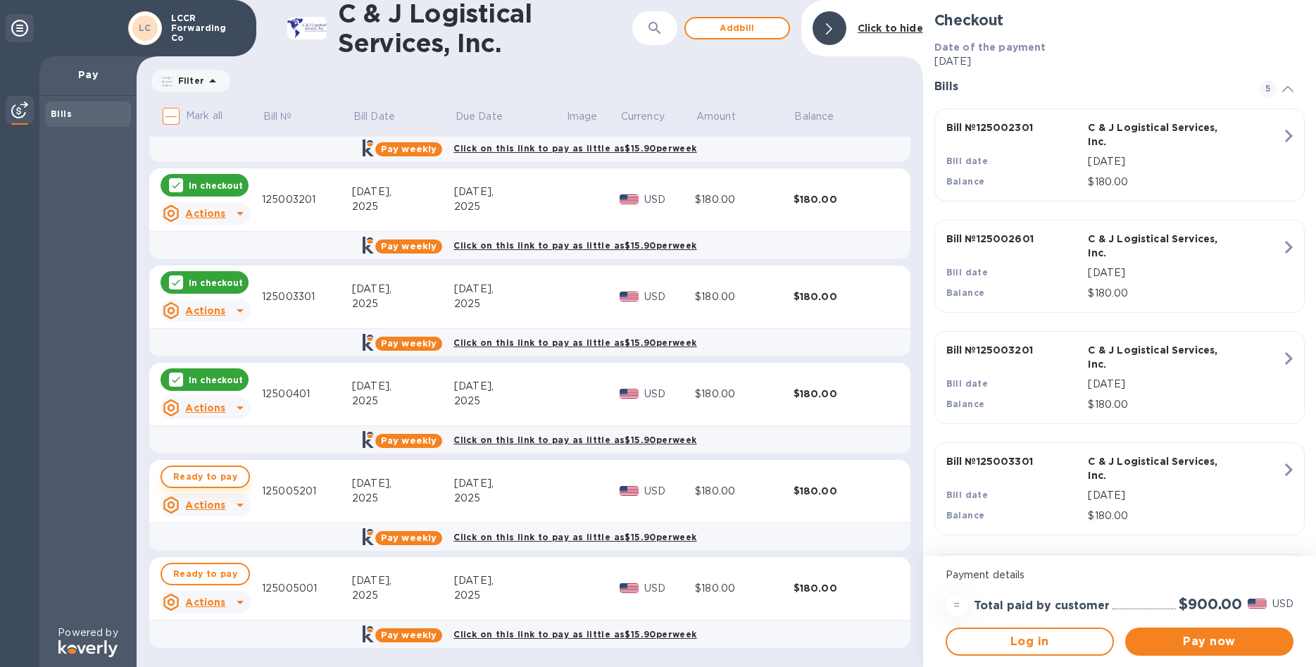
click at [207, 478] on span "Ready to pay" at bounding box center [205, 476] width 64 height 17
click at [216, 571] on span "Ready to pay" at bounding box center [205, 573] width 64 height 17
checkbox input "true"
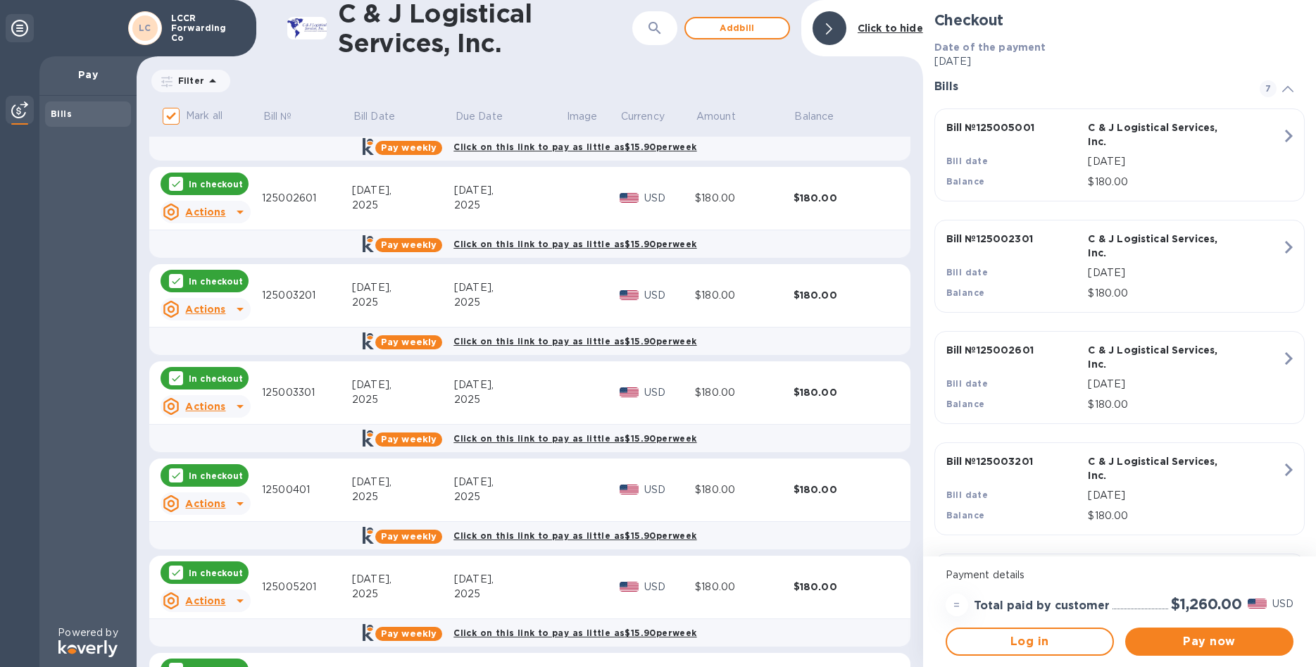
scroll to position [0, 0]
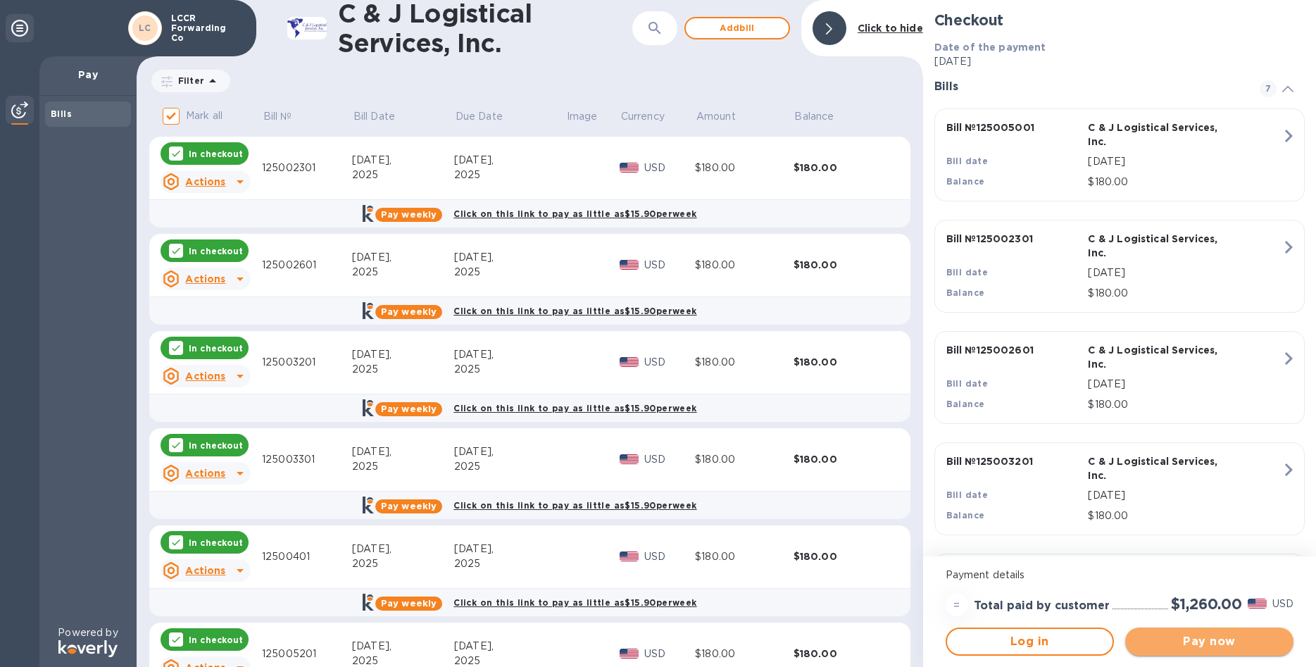
click at [1218, 639] on span "Pay now" at bounding box center [1210, 641] width 146 height 17
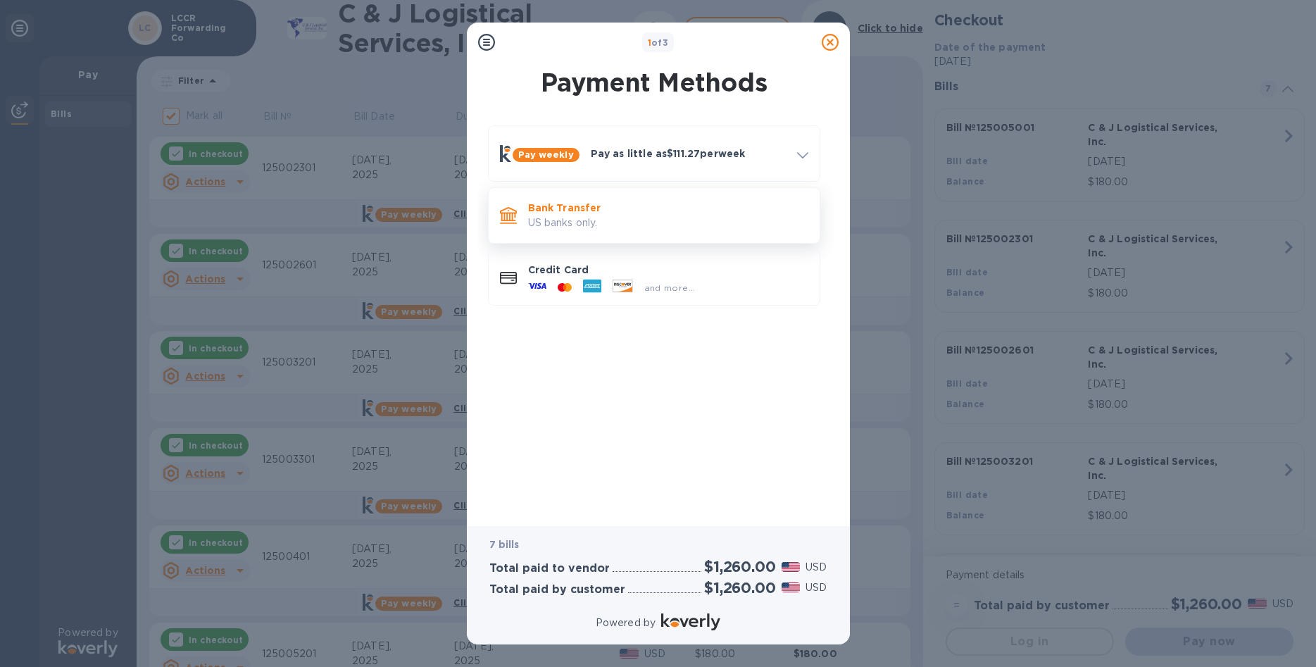
click at [618, 221] on p "US banks only." at bounding box center [668, 222] width 280 height 15
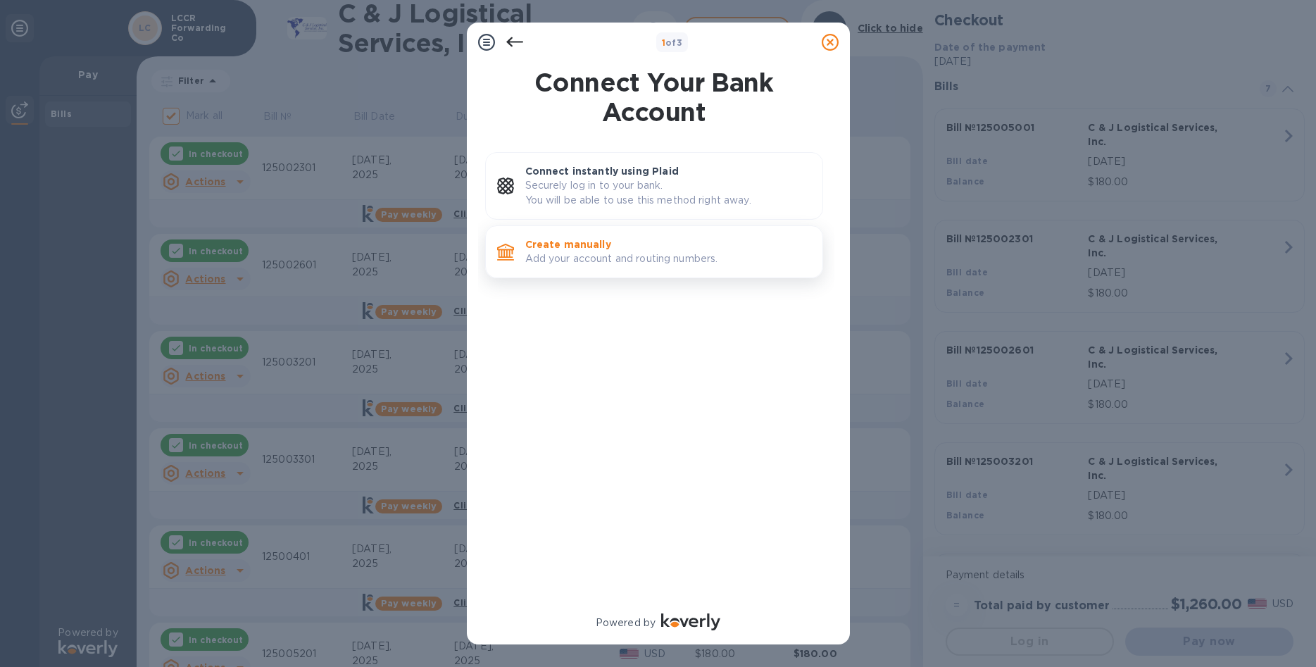
click at [676, 256] on p "Add your account and routing numbers." at bounding box center [668, 258] width 286 height 15
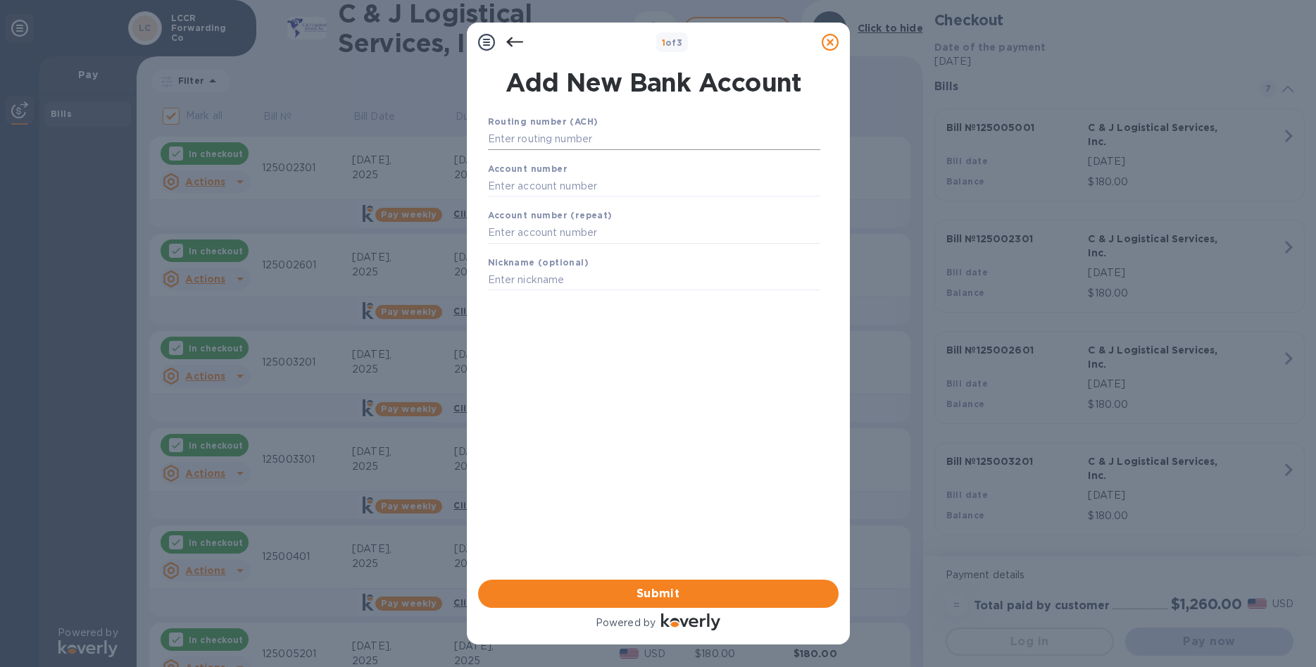
click at [553, 142] on input "text" at bounding box center [654, 139] width 332 height 21
type input "114911580"
click at [567, 201] on input "text" at bounding box center [654, 203] width 332 height 21
type input "109013501"
click at [553, 244] on input "text" at bounding box center [654, 250] width 332 height 21
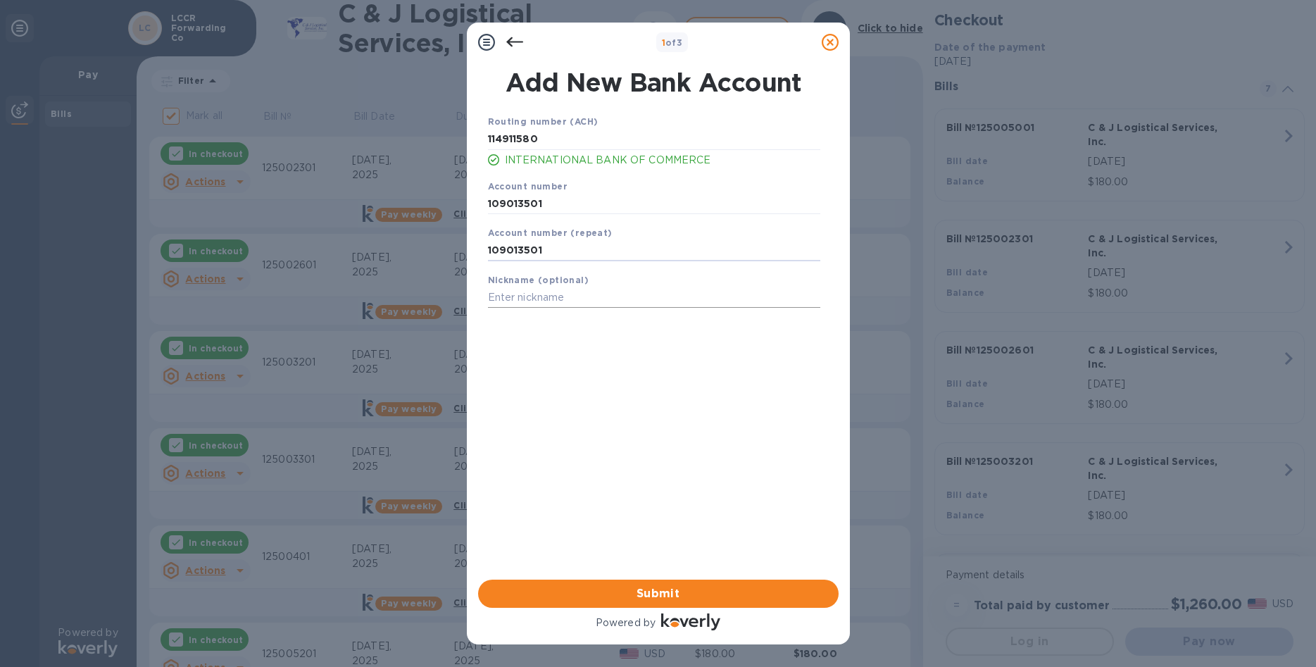
type input "109013501"
click at [544, 291] on input "text" at bounding box center [654, 297] width 332 height 21
type input "a"
type input "AMFCO"
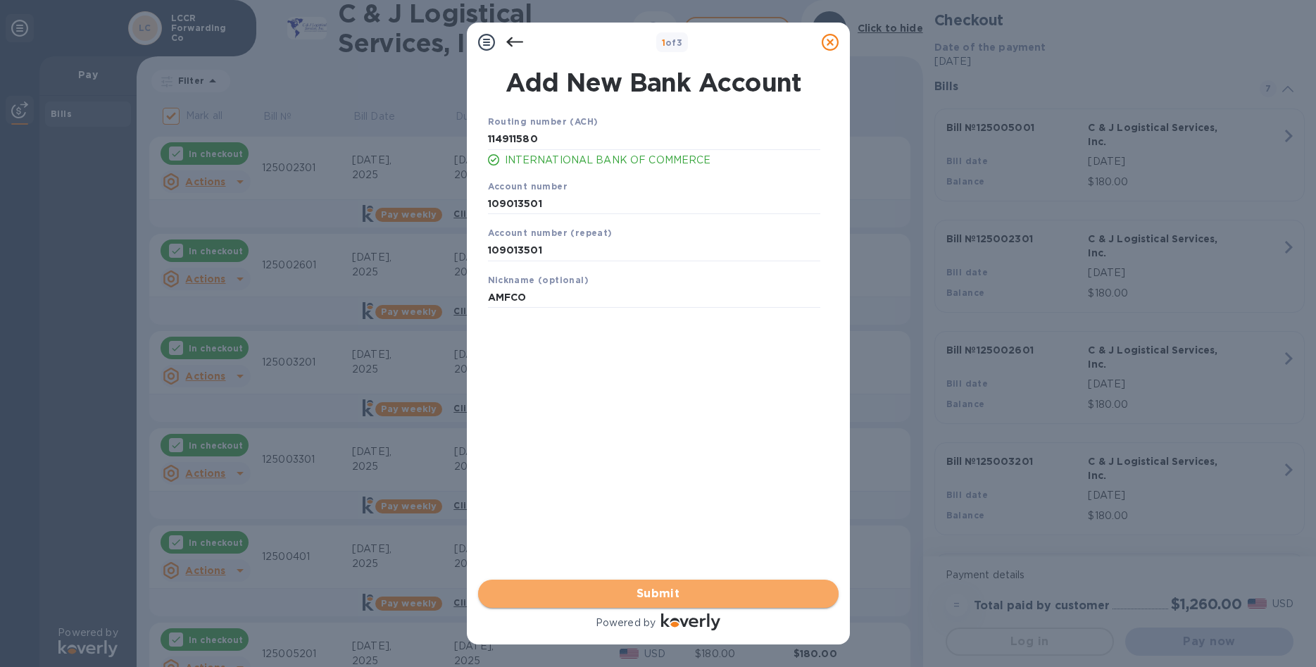
click at [691, 596] on span "Submit" at bounding box center [658, 593] width 338 height 17
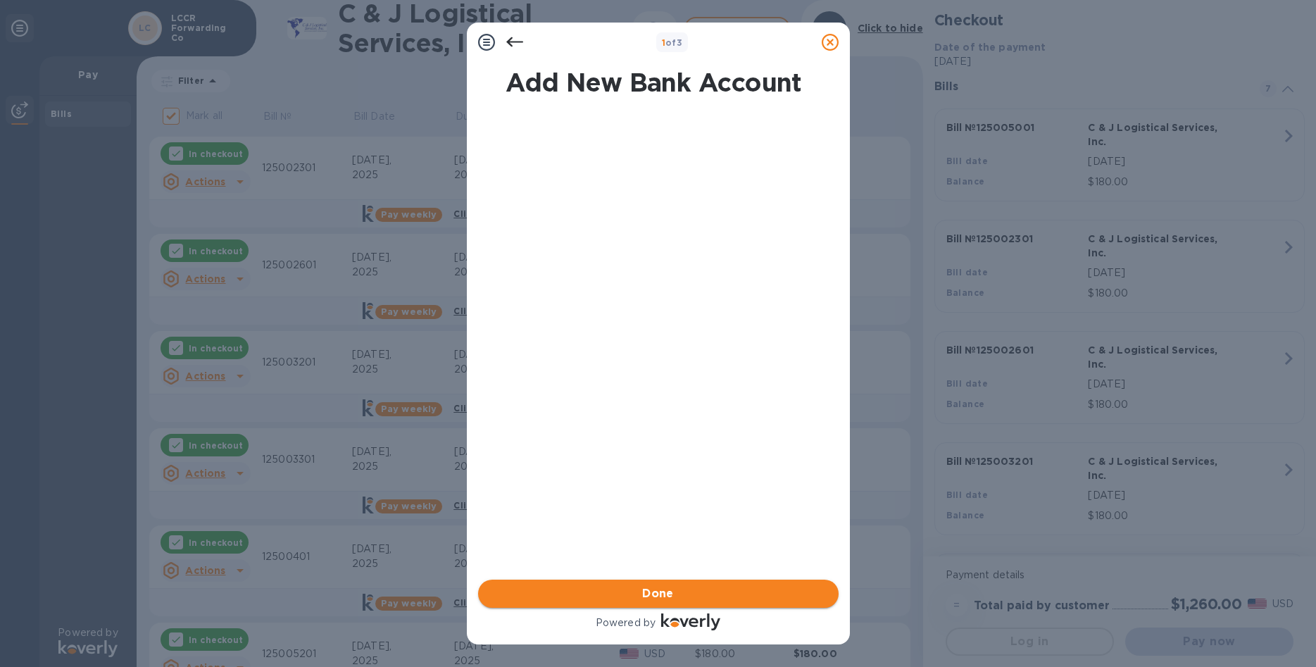
click at [708, 592] on span "Done" at bounding box center [658, 593] width 338 height 17
click at [705, 593] on span "Submit" at bounding box center [658, 593] width 338 height 17
